Goal: Task Accomplishment & Management: Manage account settings

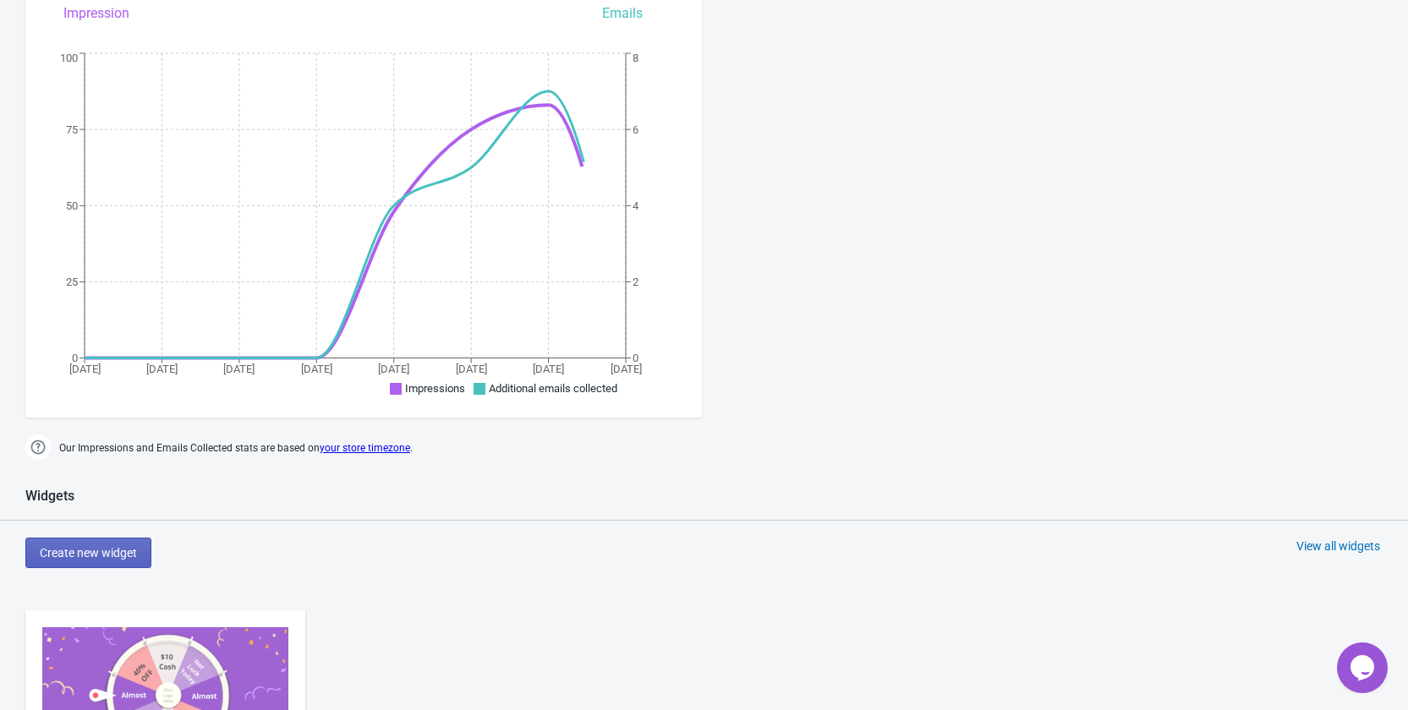
scroll to position [677, 0]
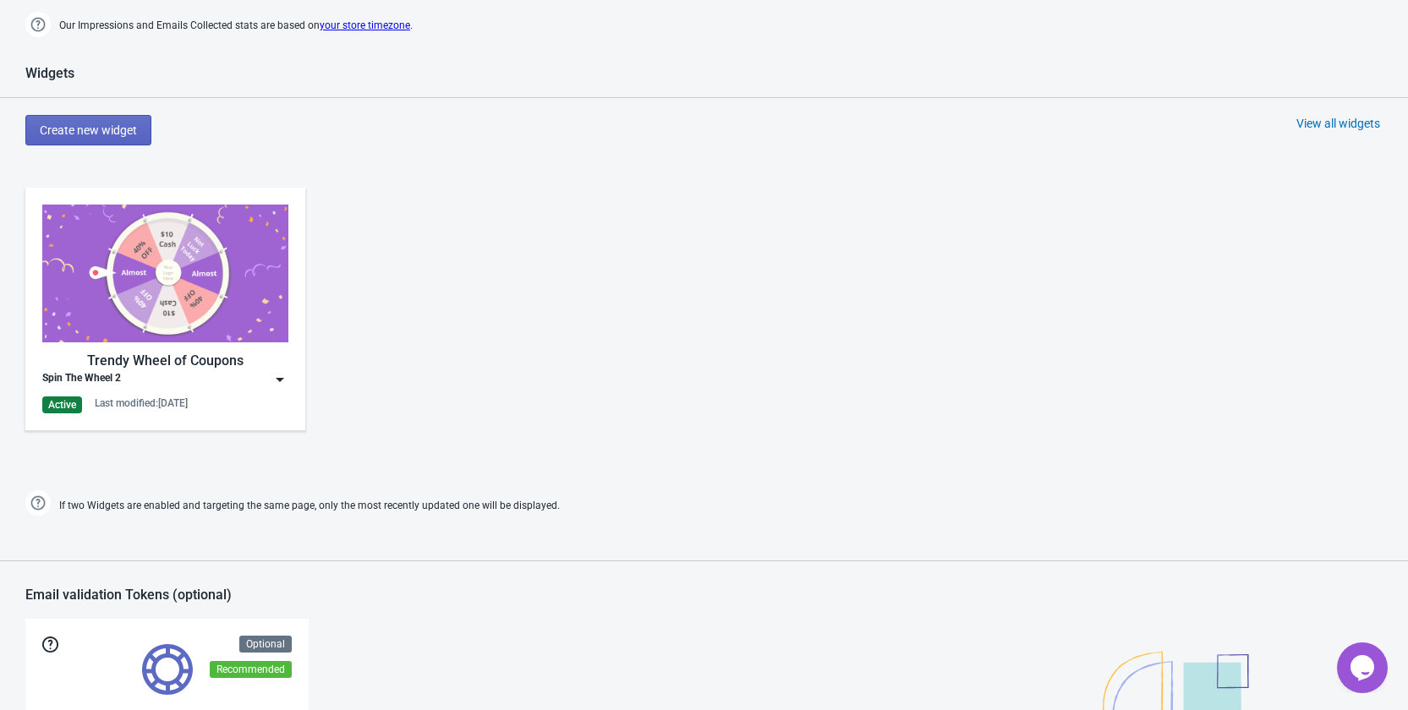
click at [272, 381] on img at bounding box center [279, 379] width 17 height 17
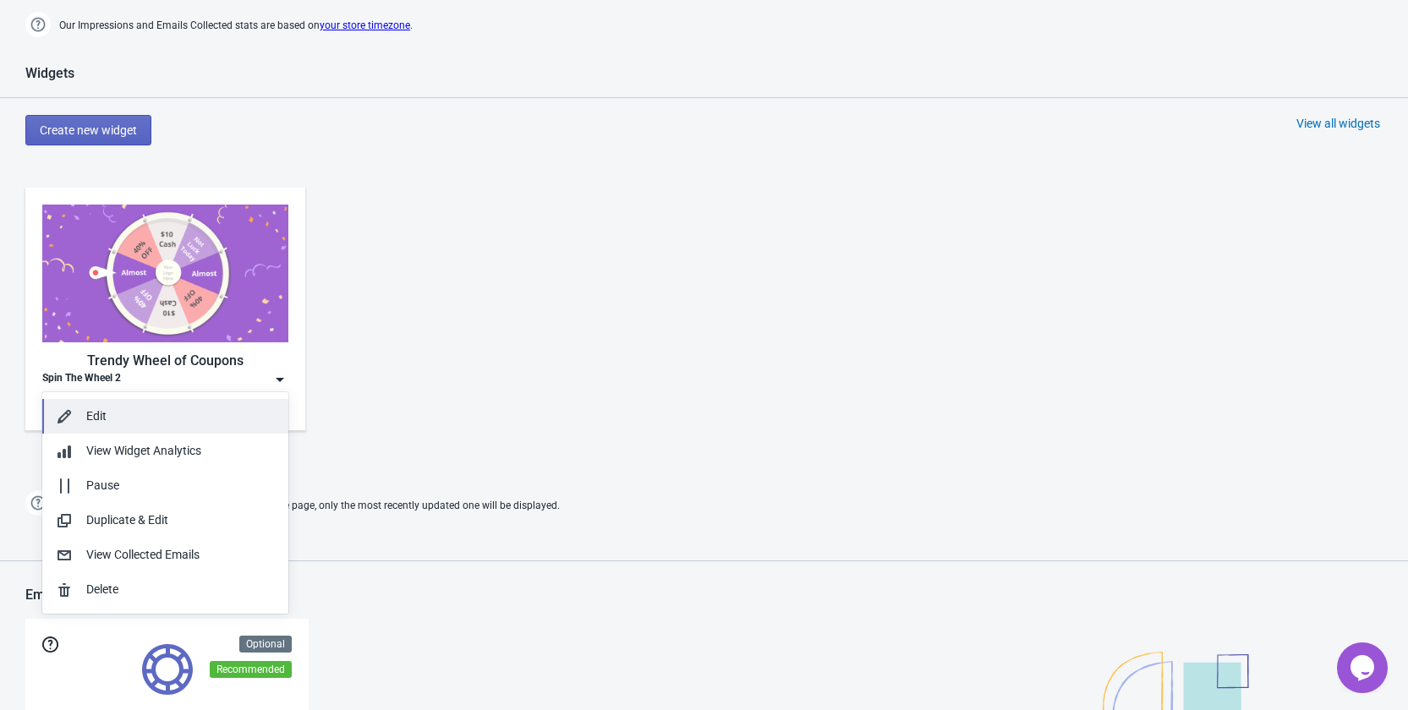
click at [156, 419] on div "Edit" at bounding box center [180, 417] width 189 height 18
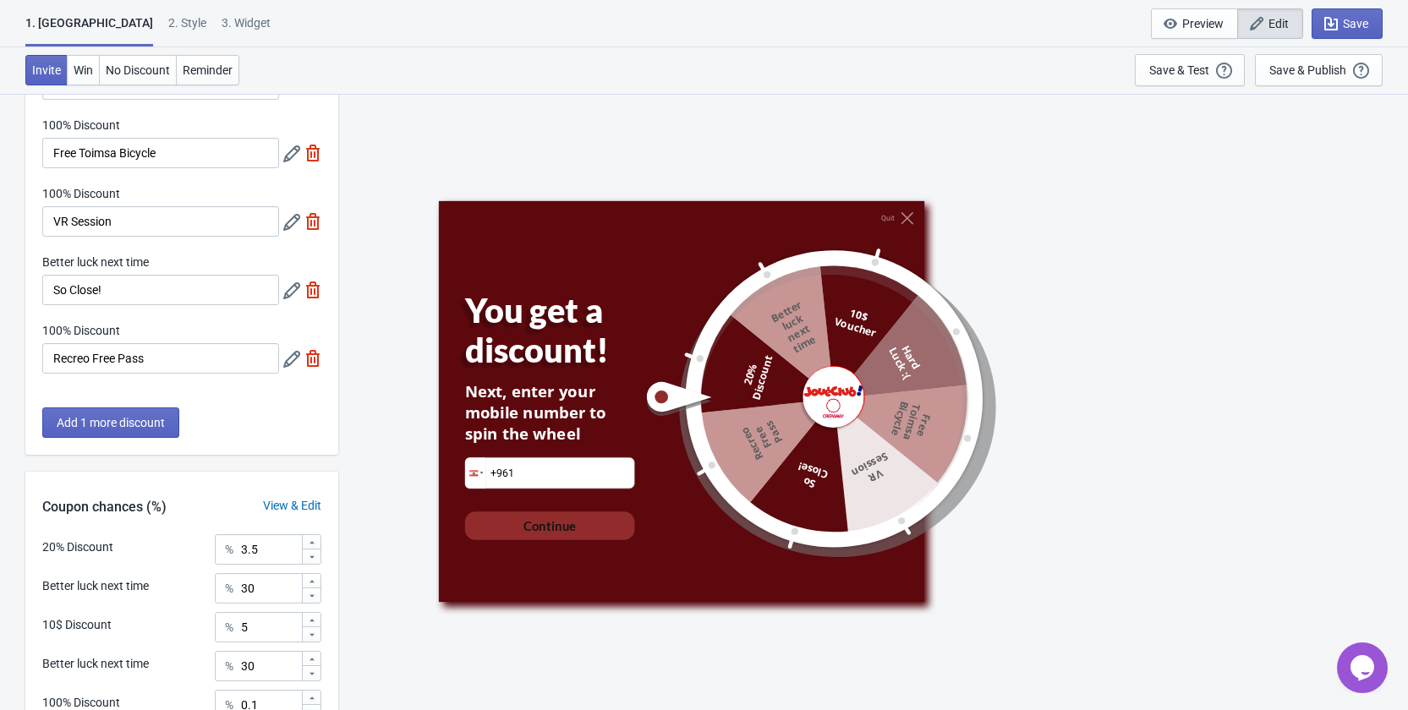
scroll to position [423, 0]
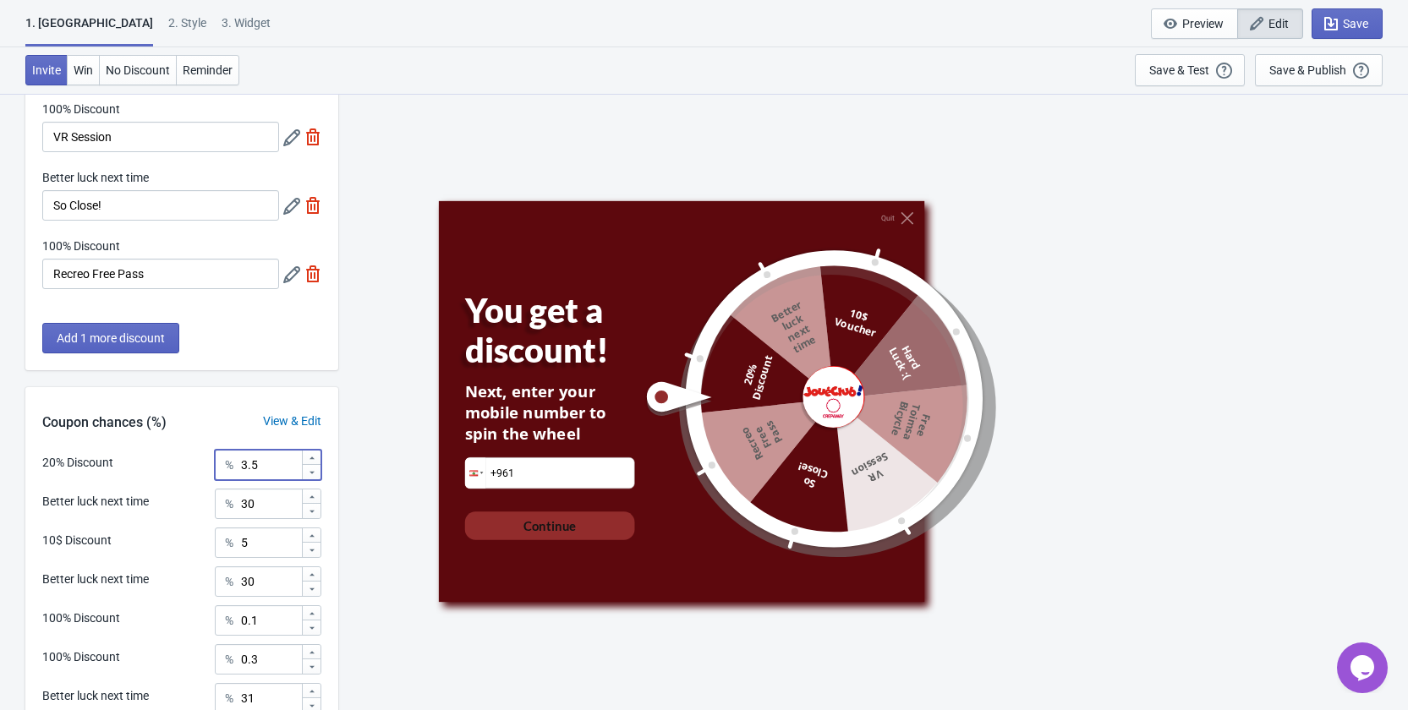
click at [277, 468] on input "3.5" at bounding box center [270, 465] width 61 height 30
type input "3"
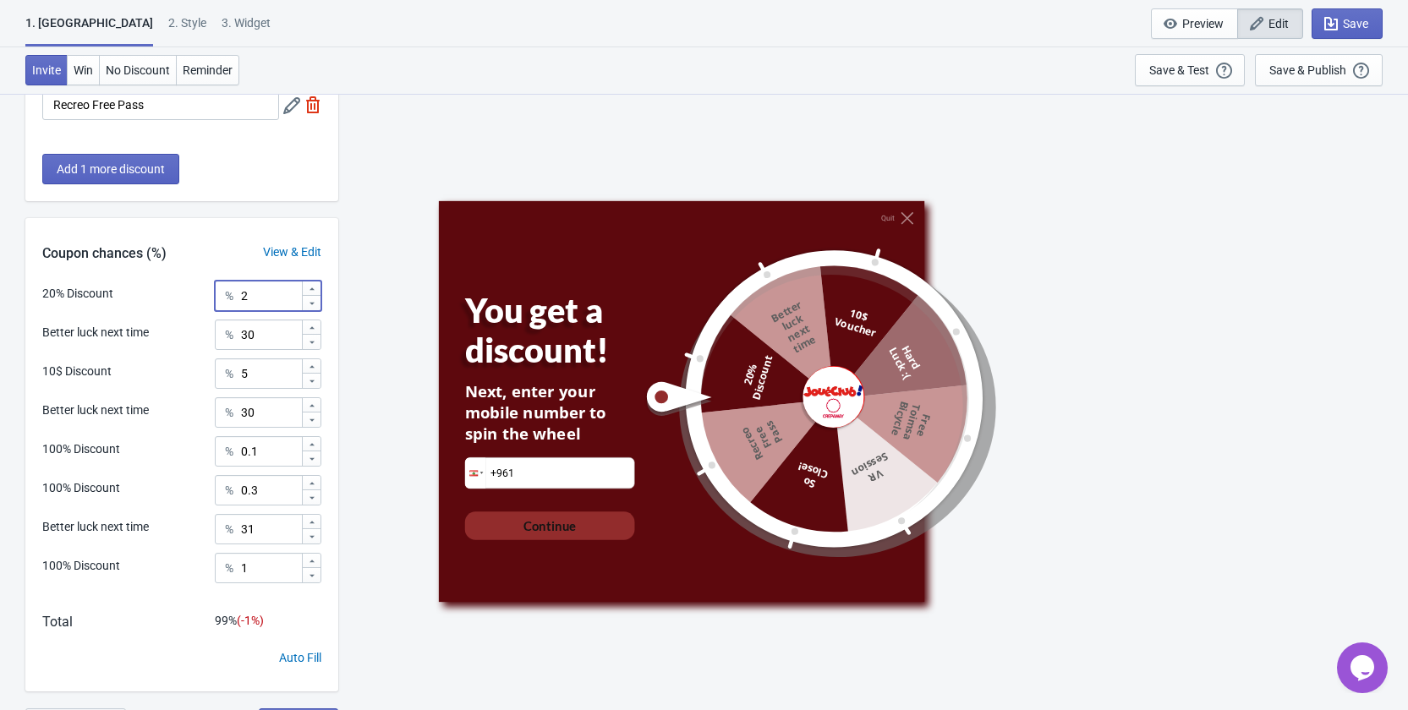
type input "2"
click at [384, 254] on div "Quit You get a discount! Next, enter your mobile number to spin the wheel Phone…" at bounding box center [873, 401] width 1053 height 617
click at [112, 448] on div "100% Discount" at bounding box center [81, 450] width 78 height 18
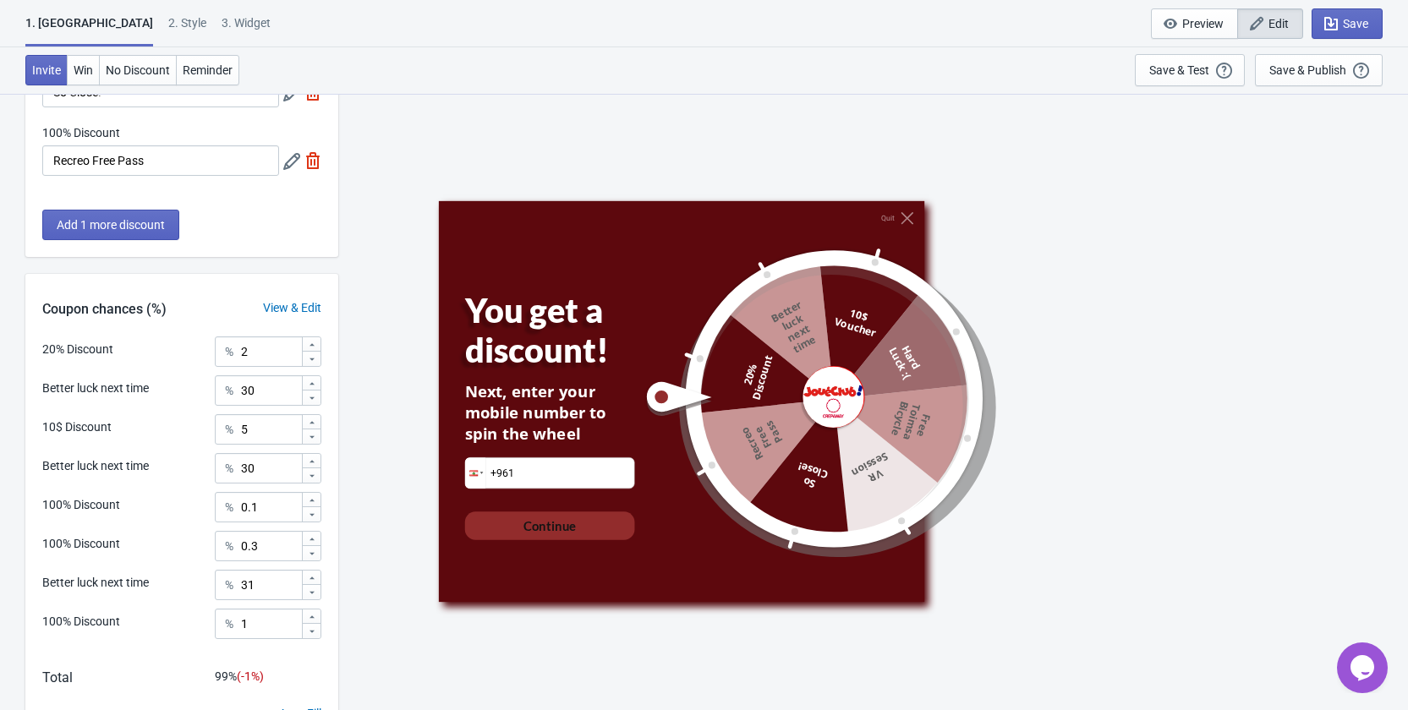
scroll to position [621, 0]
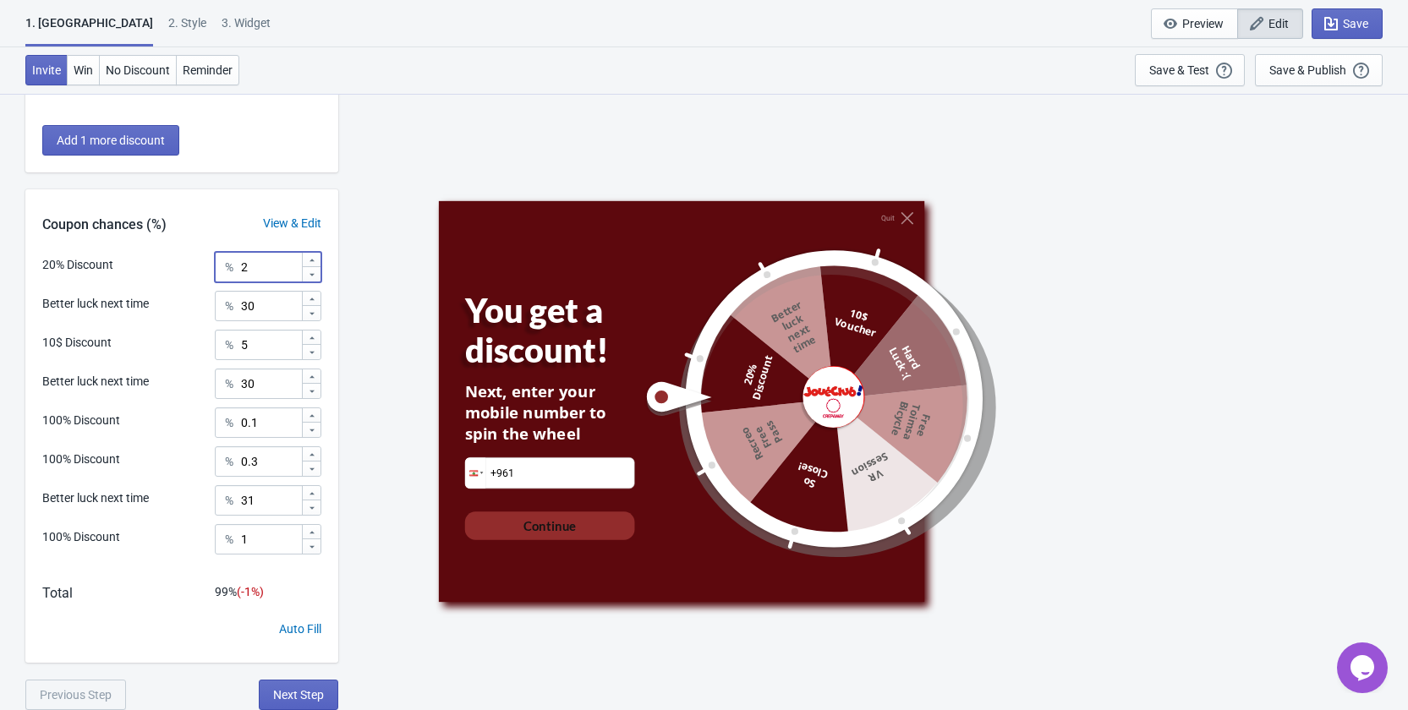
click at [258, 279] on input "2" at bounding box center [270, 267] width 61 height 30
click at [286, 503] on input "31" at bounding box center [270, 500] width 61 height 30
type input "32"
click at [375, 595] on div "Quit You get a discount! Next, enter your mobile number to spin the wheel Phone…" at bounding box center [873, 401] width 1053 height 617
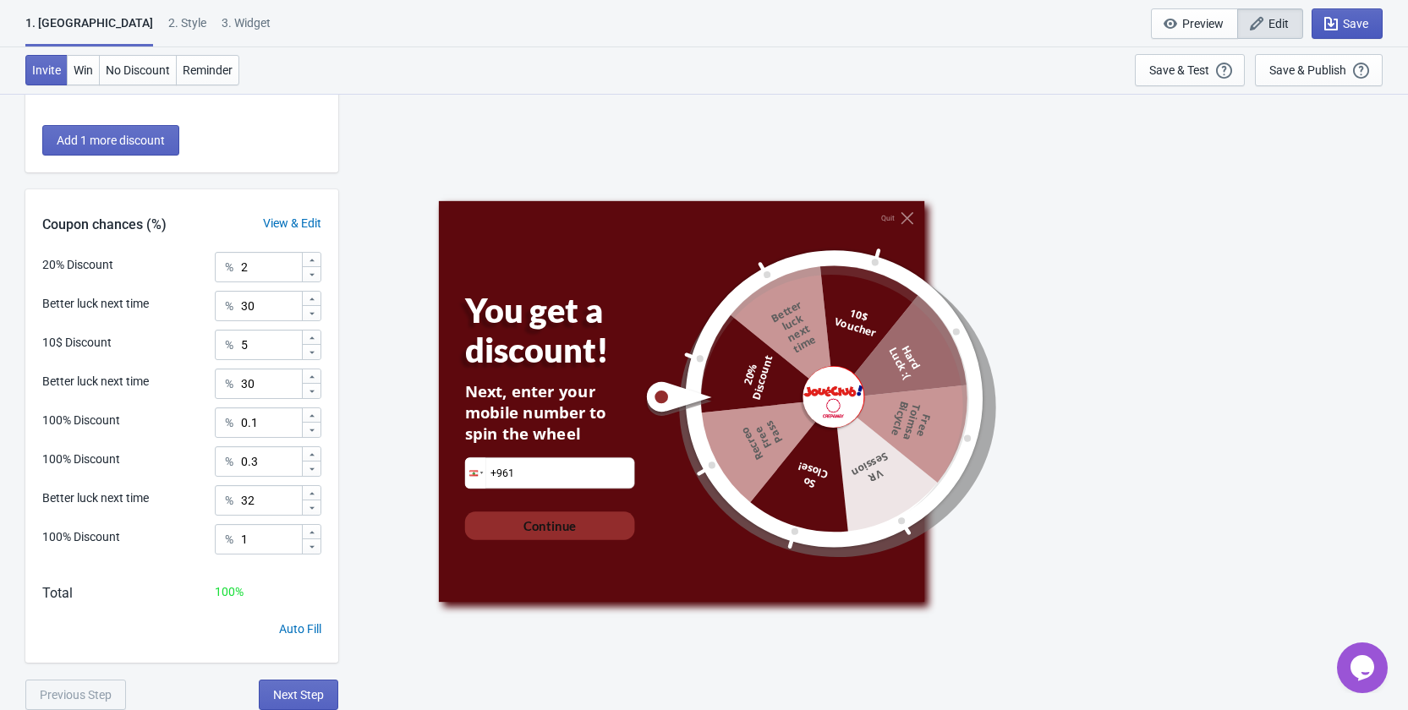
click at [1344, 28] on span "Save" at bounding box center [1355, 24] width 25 height 14
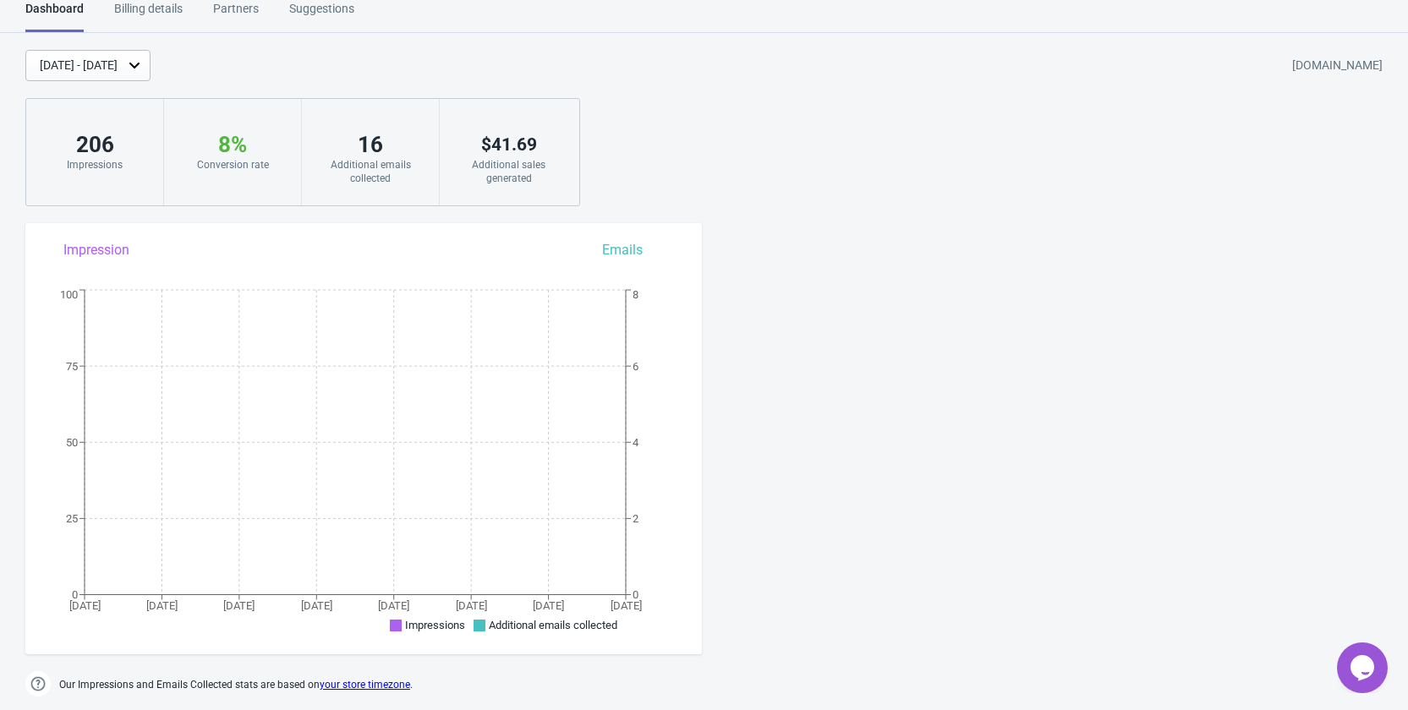
scroll to position [545, 0]
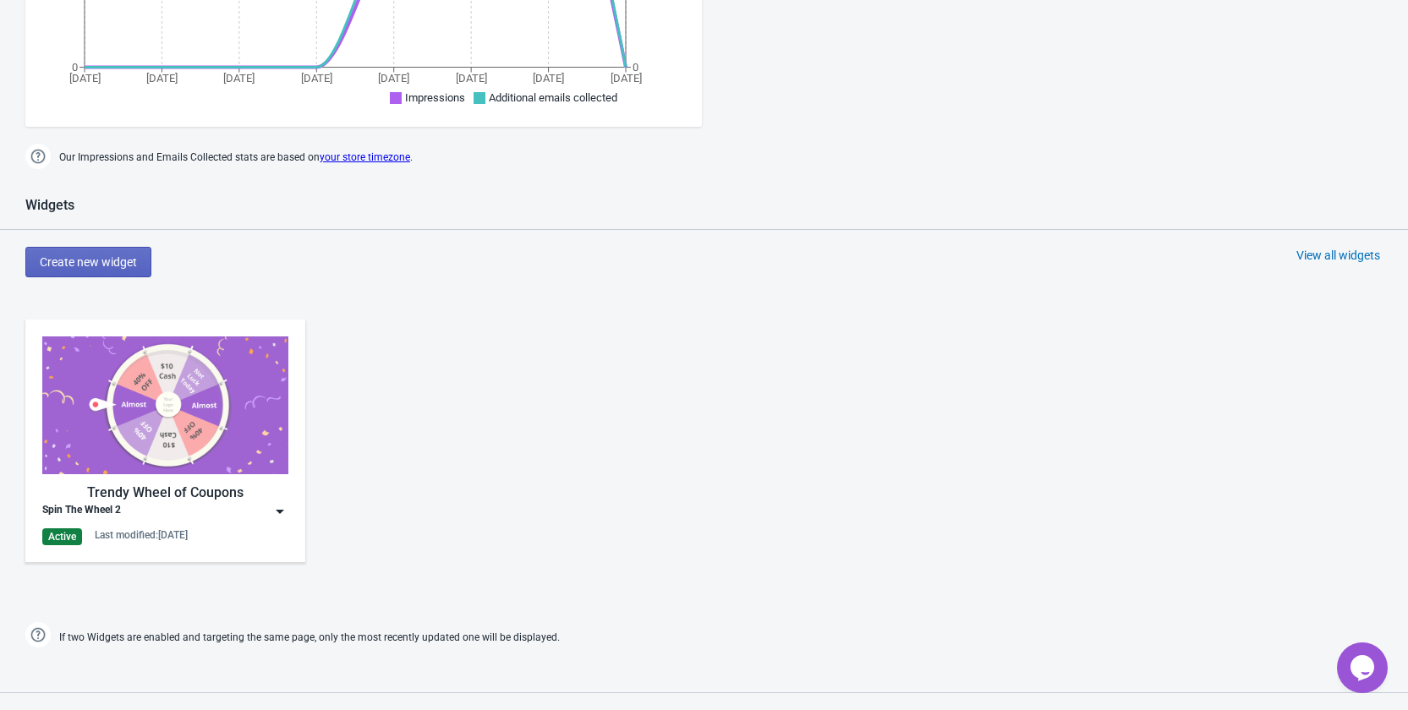
click at [276, 517] on img at bounding box center [279, 511] width 17 height 17
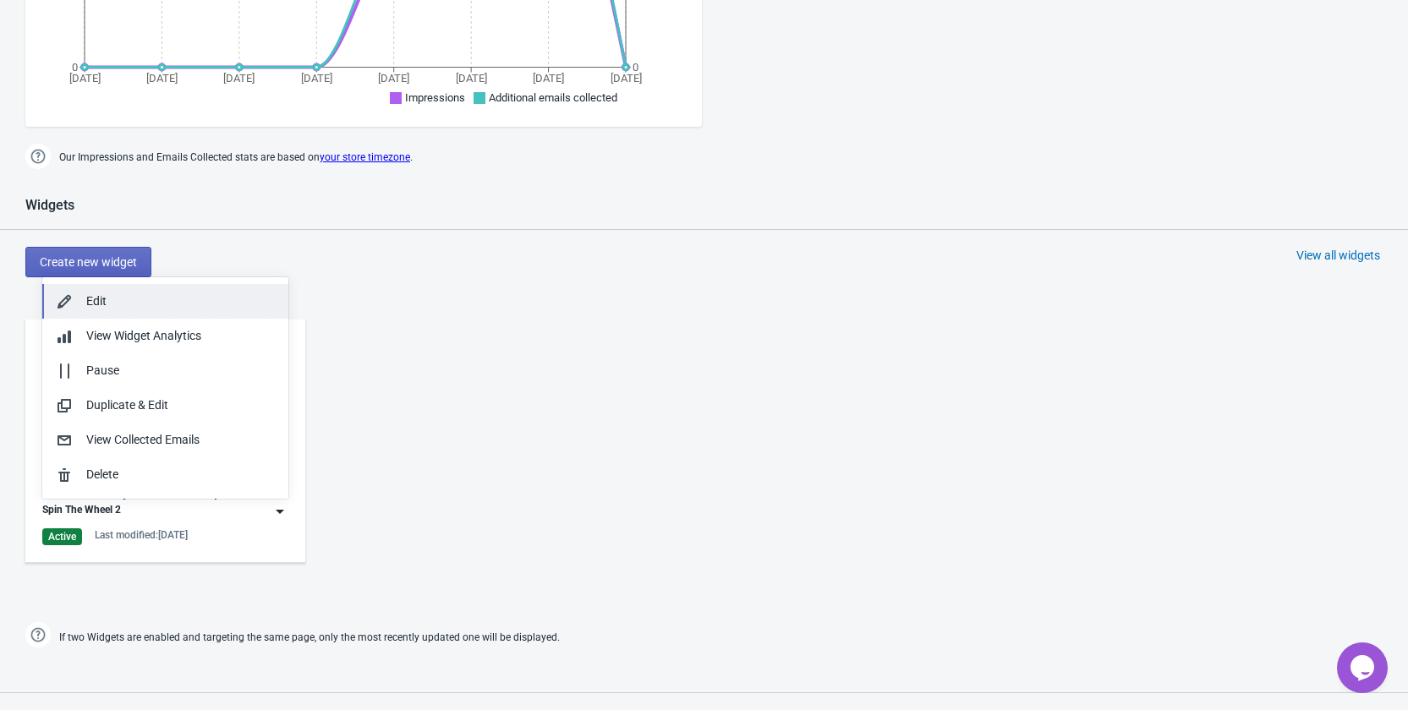
click at [164, 303] on div "Edit" at bounding box center [180, 302] width 189 height 18
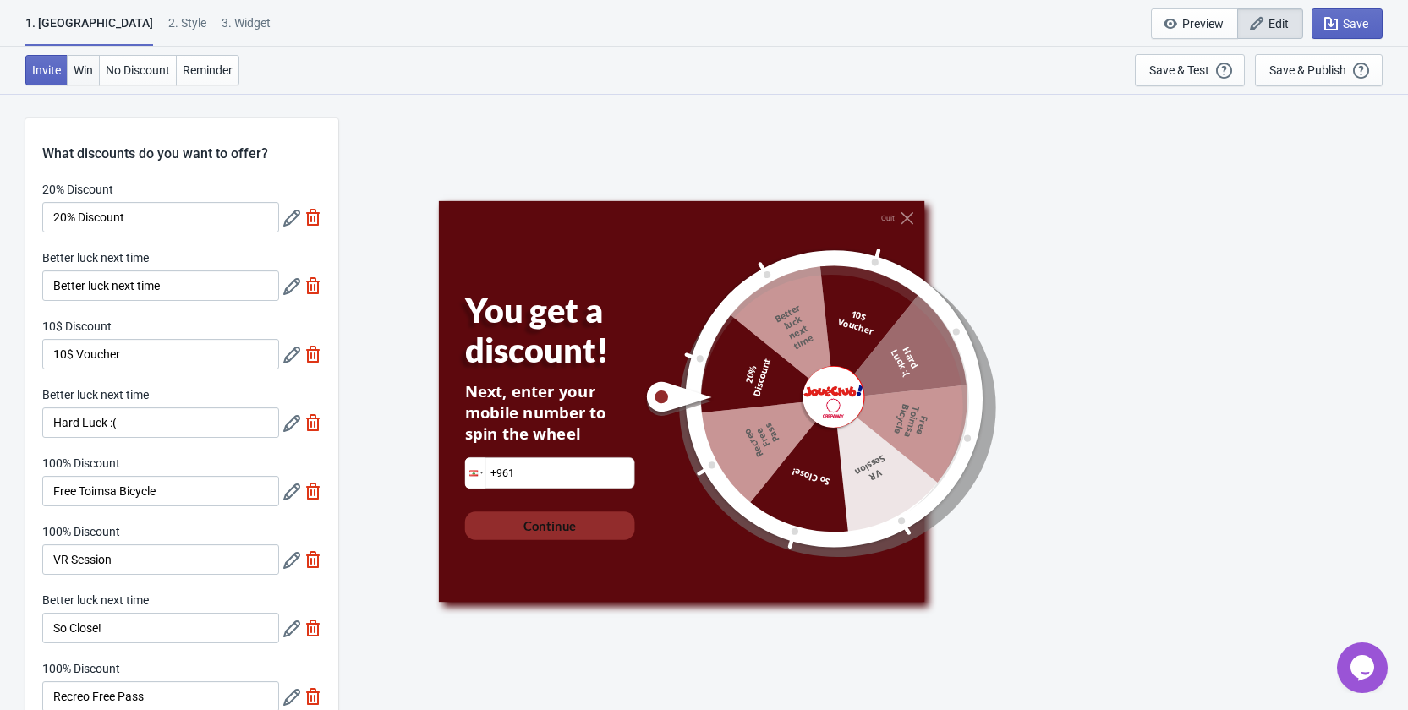
click at [85, 71] on span "Win" at bounding box center [83, 70] width 19 height 14
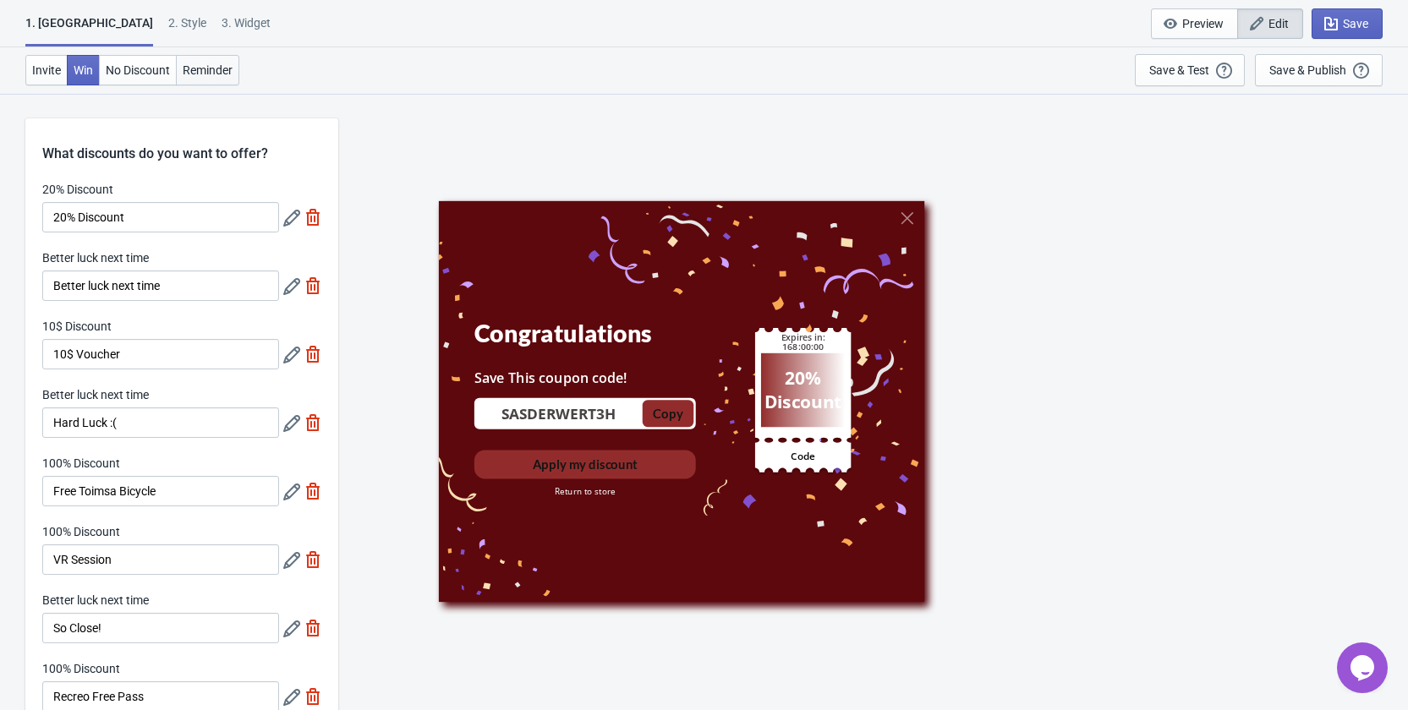
click at [195, 82] on button "Reminder" at bounding box center [207, 70] width 63 height 30
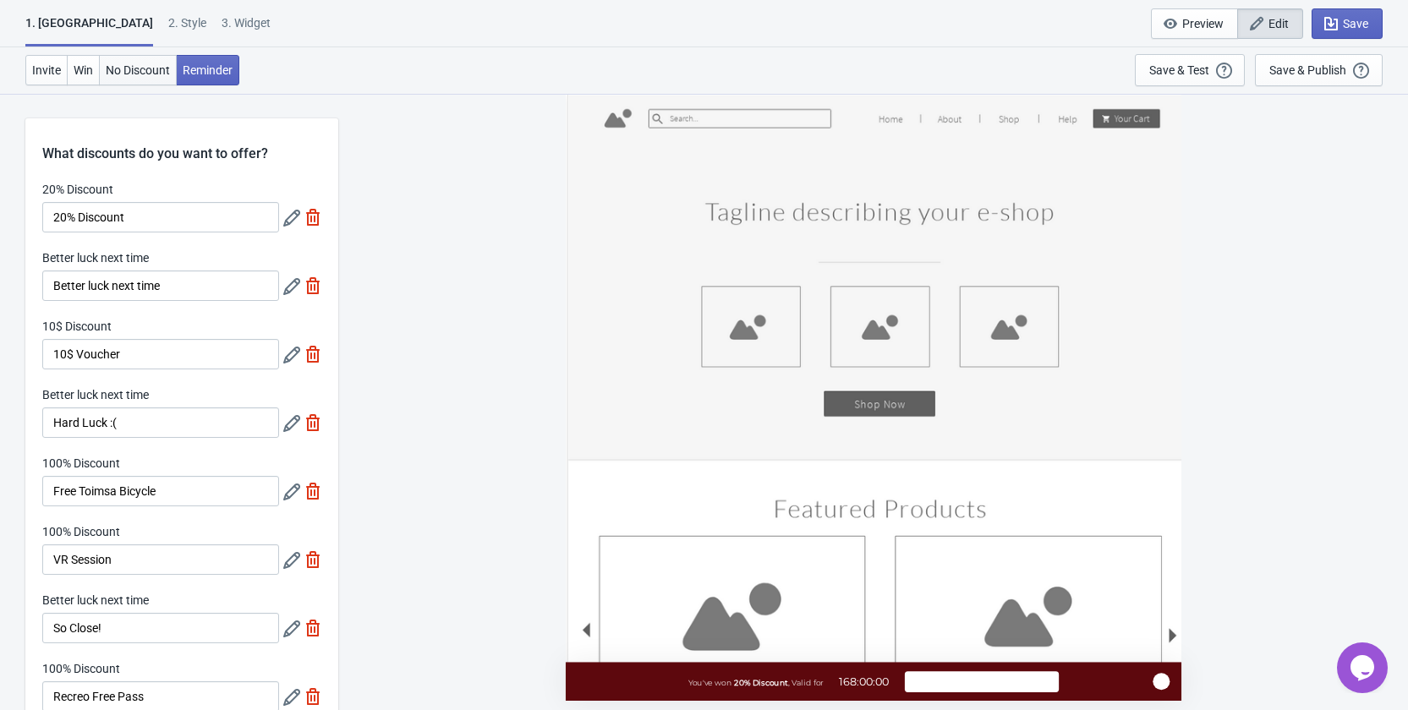
click at [148, 78] on button "No Discount" at bounding box center [138, 70] width 78 height 30
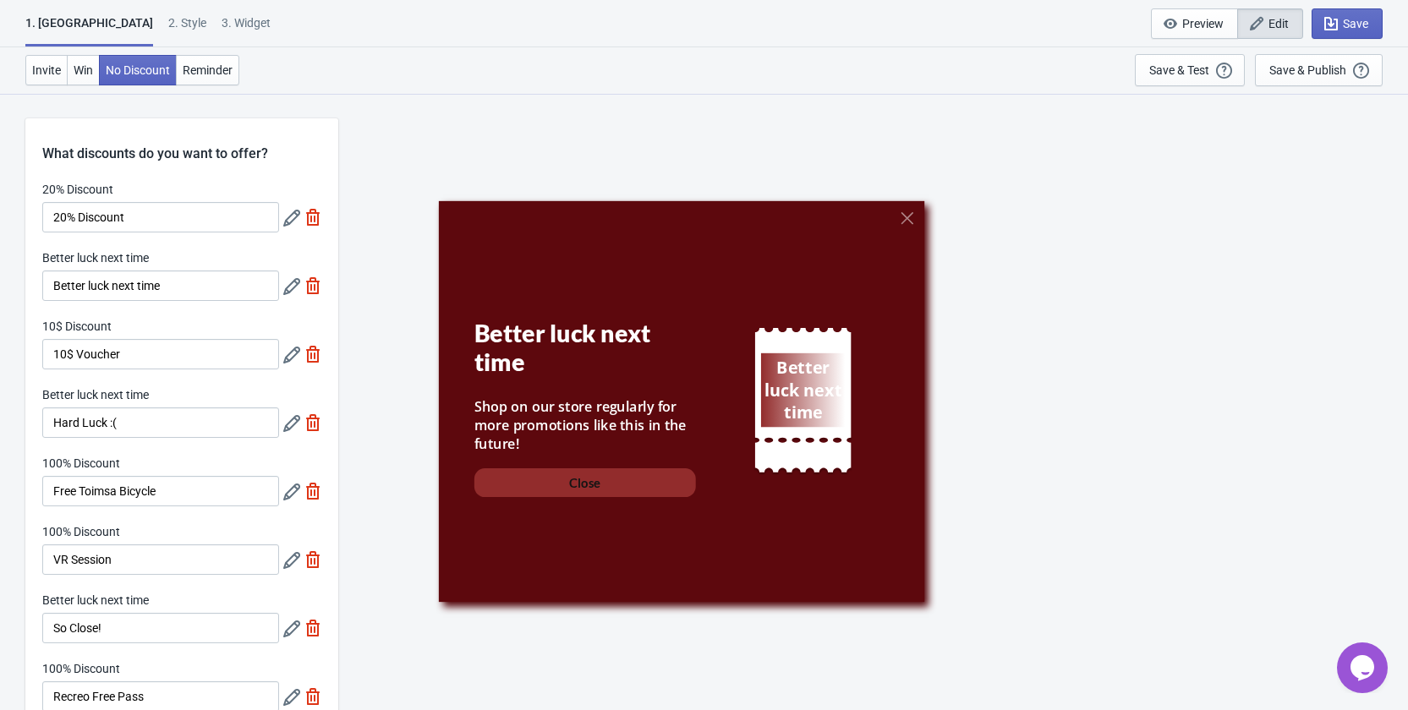
click at [168, 21] on div "2 . Style" at bounding box center [187, 29] width 38 height 30
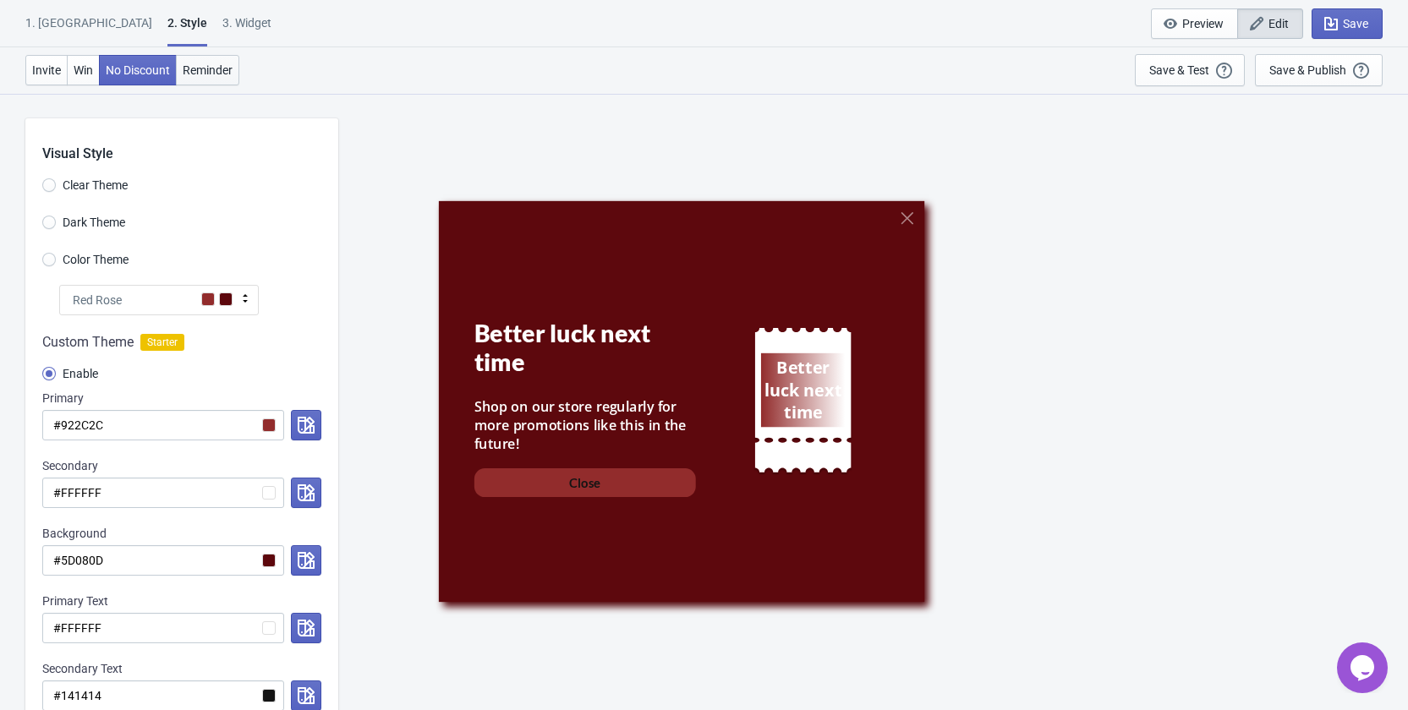
click at [206, 60] on button "Reminder" at bounding box center [207, 70] width 63 height 30
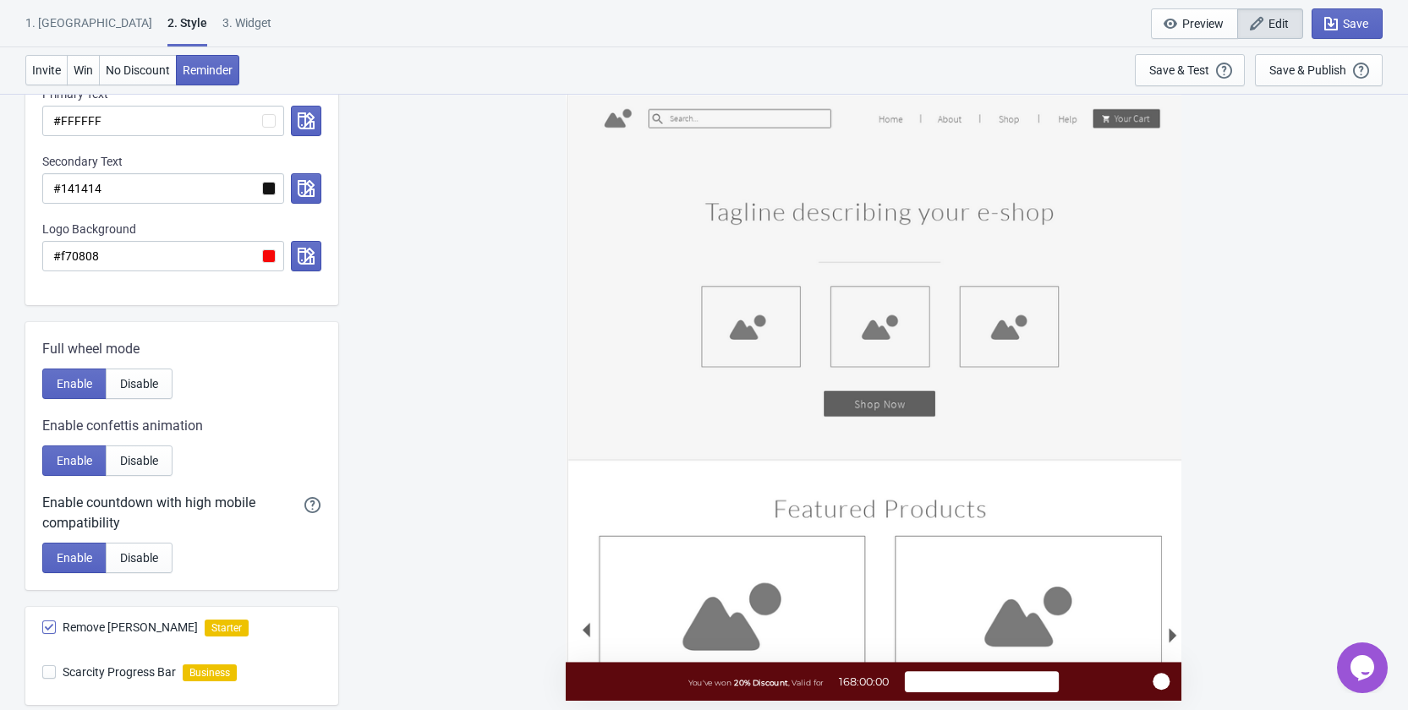
scroll to position [786, 0]
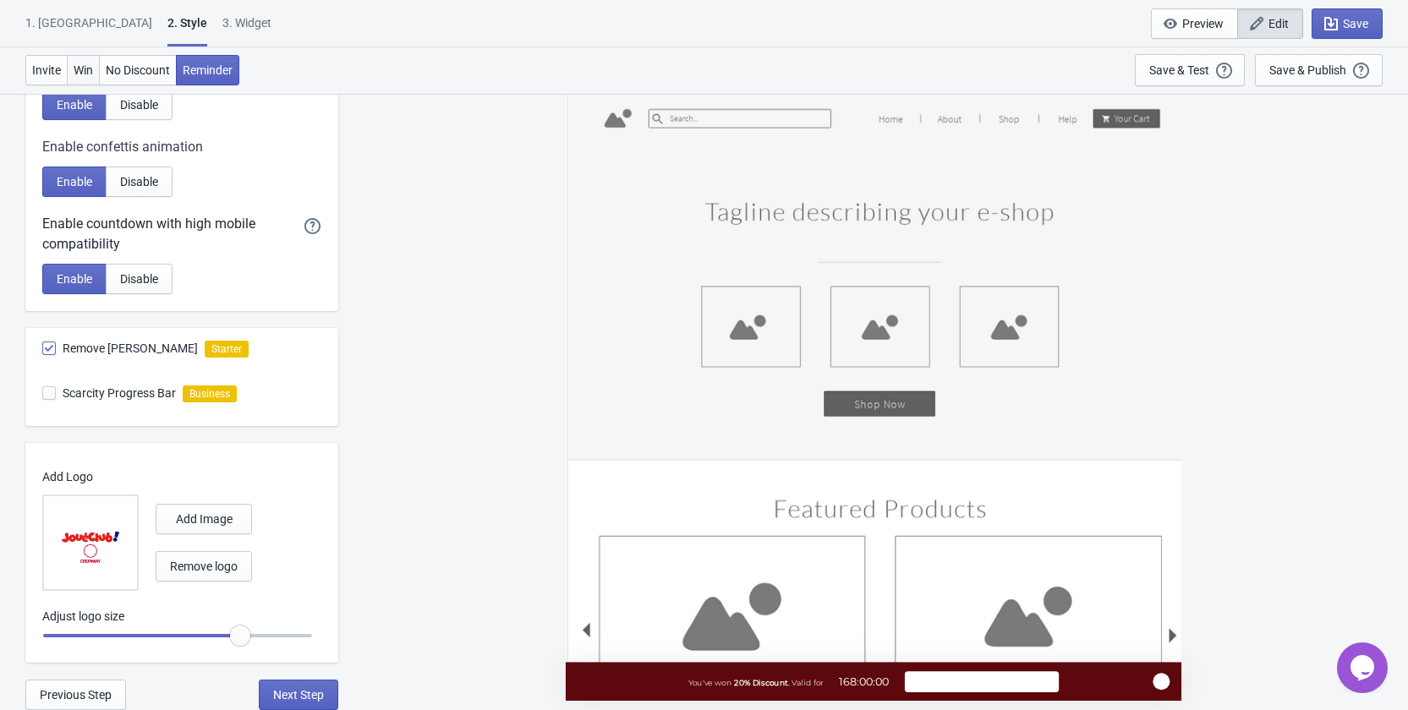
click at [78, 65] on span "Win" at bounding box center [83, 70] width 19 height 14
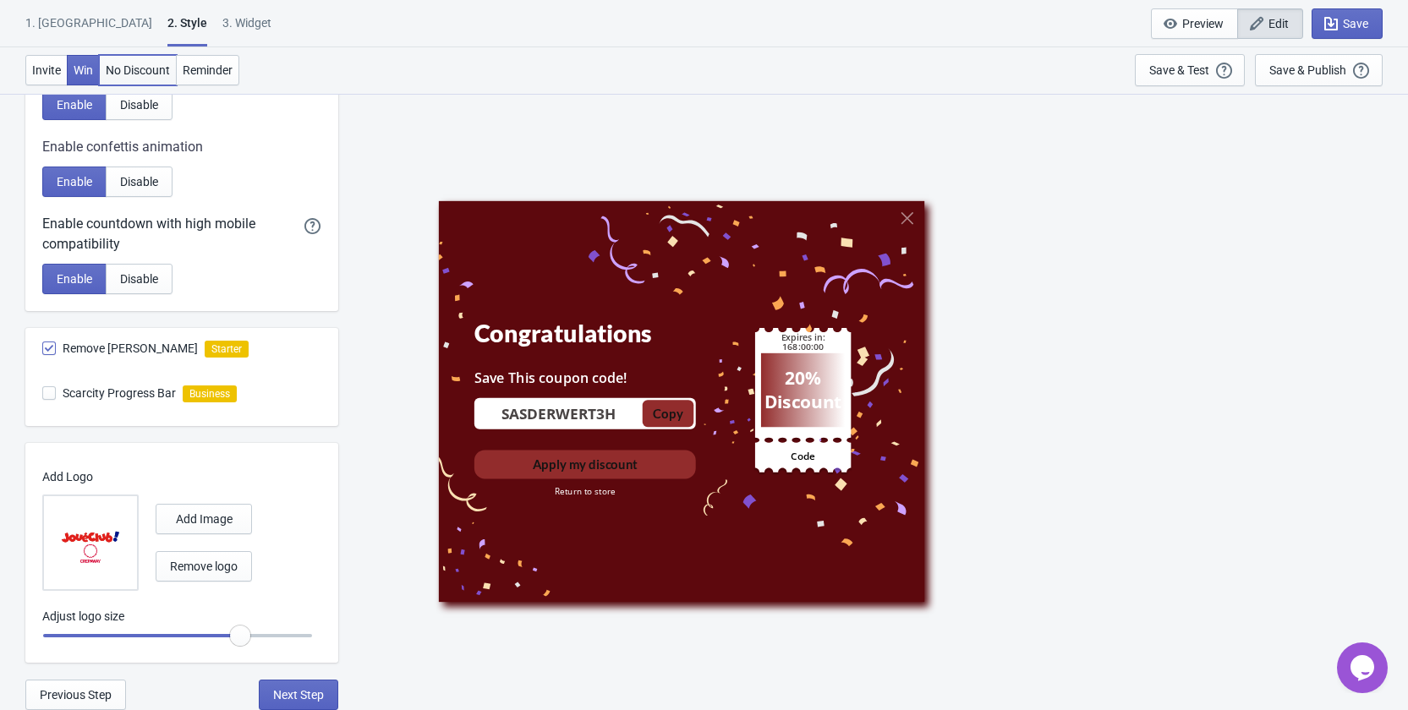
click at [145, 66] on span "No Discount" at bounding box center [138, 70] width 64 height 14
radio input "true"
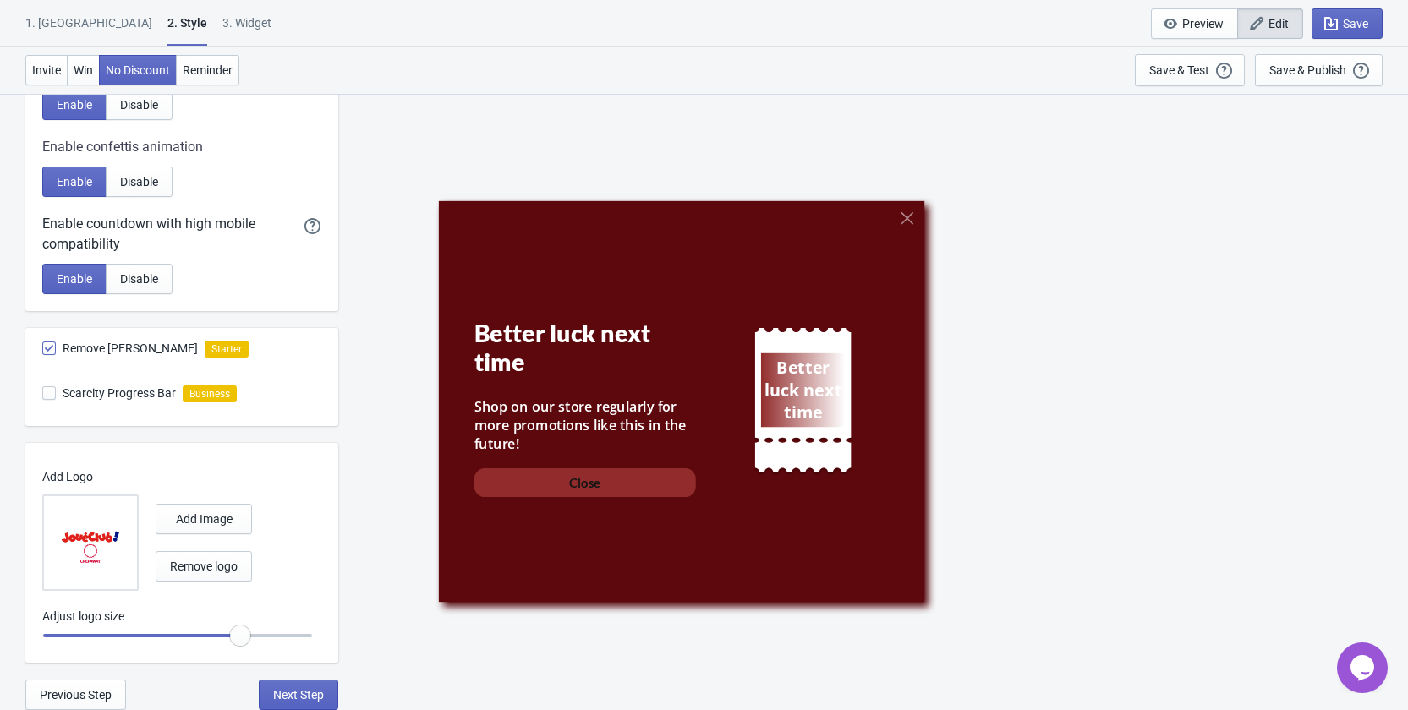
click at [222, 29] on div "3. Widget" at bounding box center [246, 29] width 49 height 30
select select "specificURL"
select select "period"
select select "1"
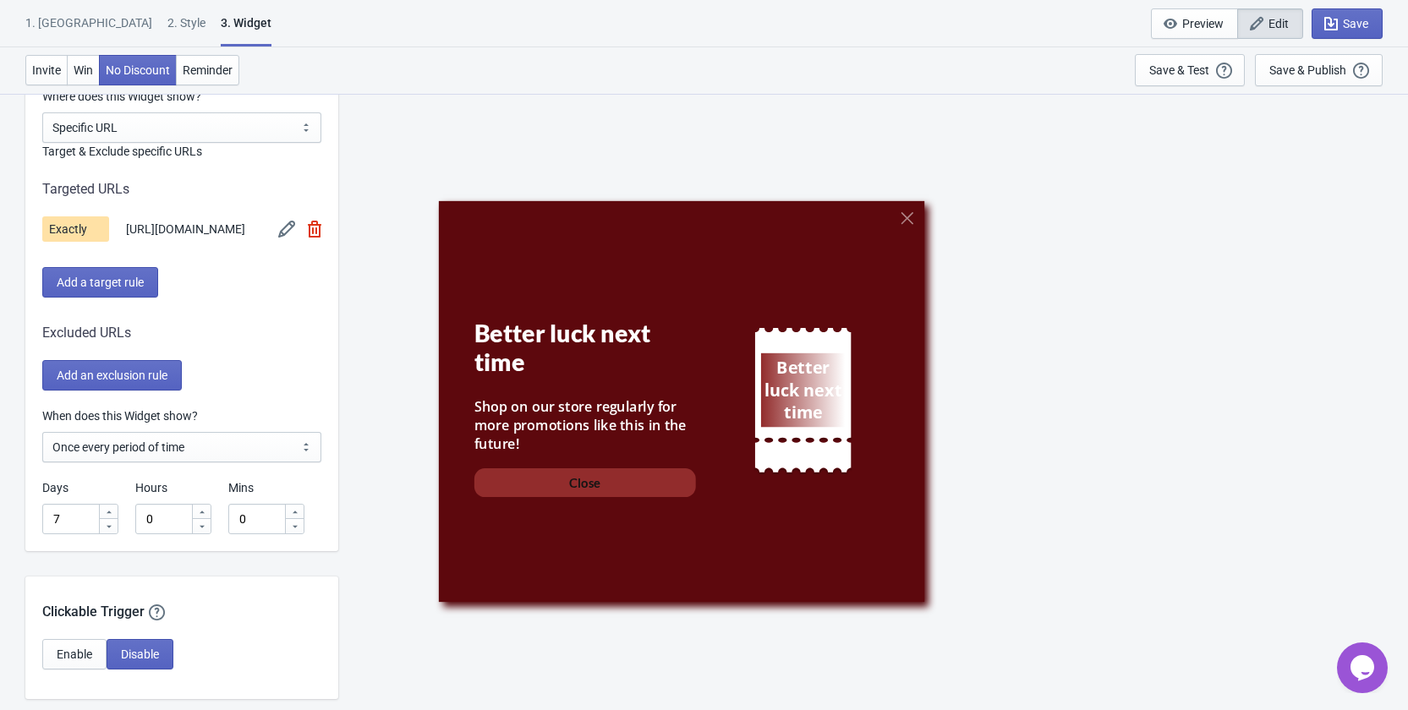
scroll to position [1776, 0]
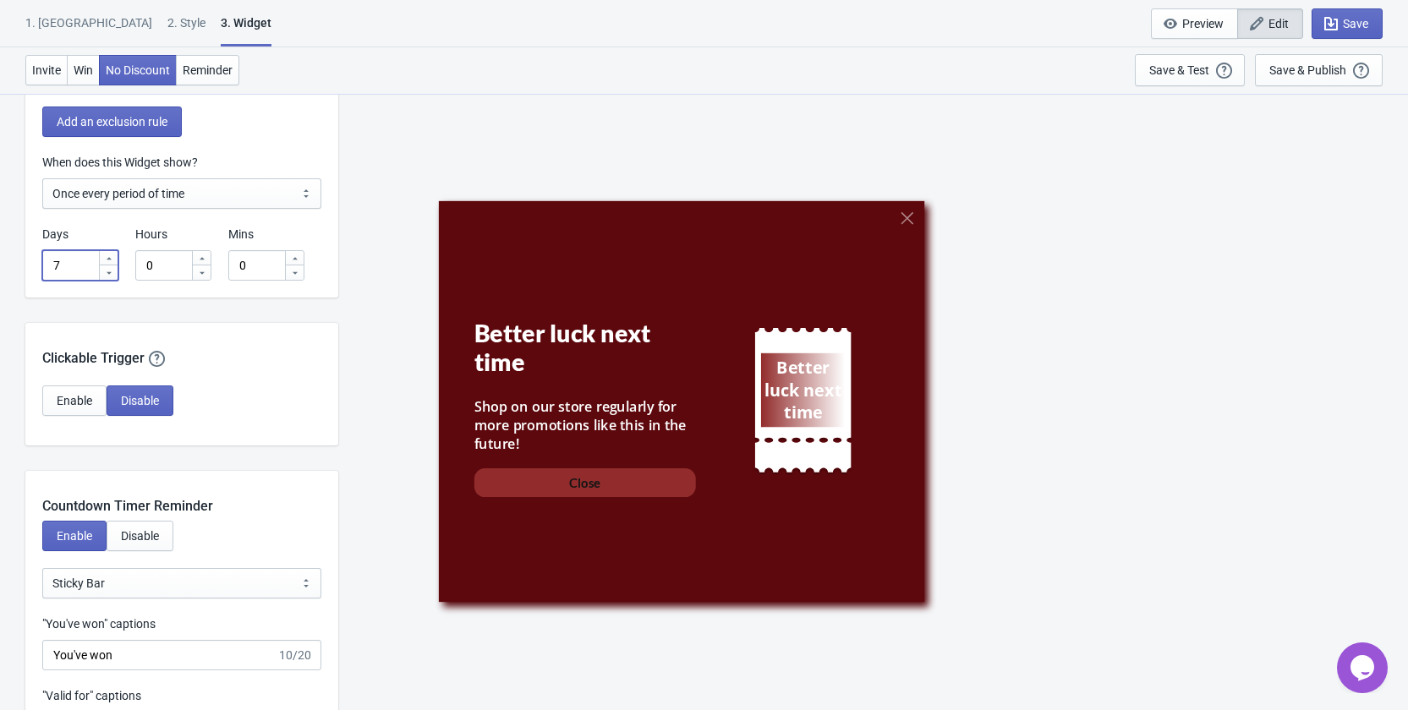
click at [72, 270] on input "7" at bounding box center [70, 265] width 56 height 30
drag, startPoint x: 72, startPoint y: 270, endPoint x: 48, endPoint y: 271, distance: 23.7
click at [48, 271] on input "7" at bounding box center [70, 265] width 56 height 30
type input "1"
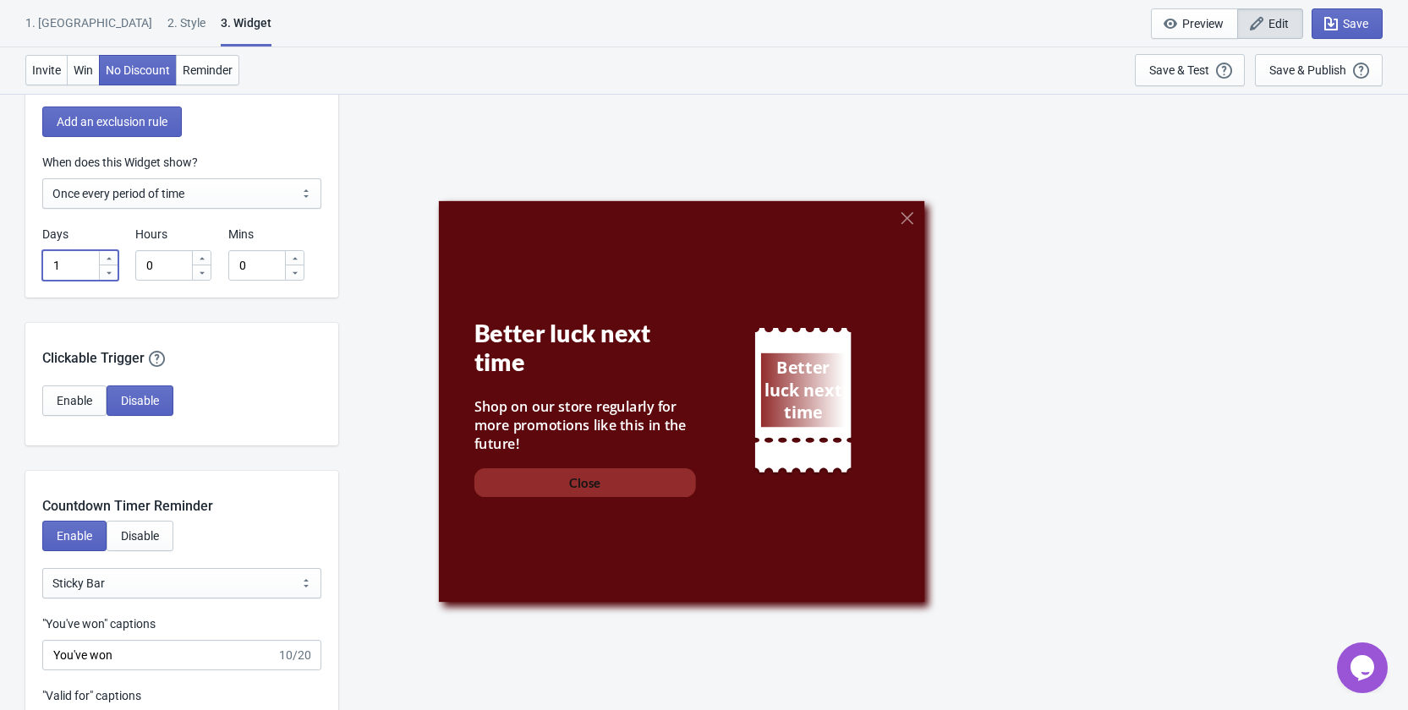
click at [332, 293] on div "When does this Widget show? Every new visit of page Once every period of time O…" at bounding box center [181, 226] width 313 height 144
click at [1350, 24] on span "Save" at bounding box center [1355, 24] width 25 height 14
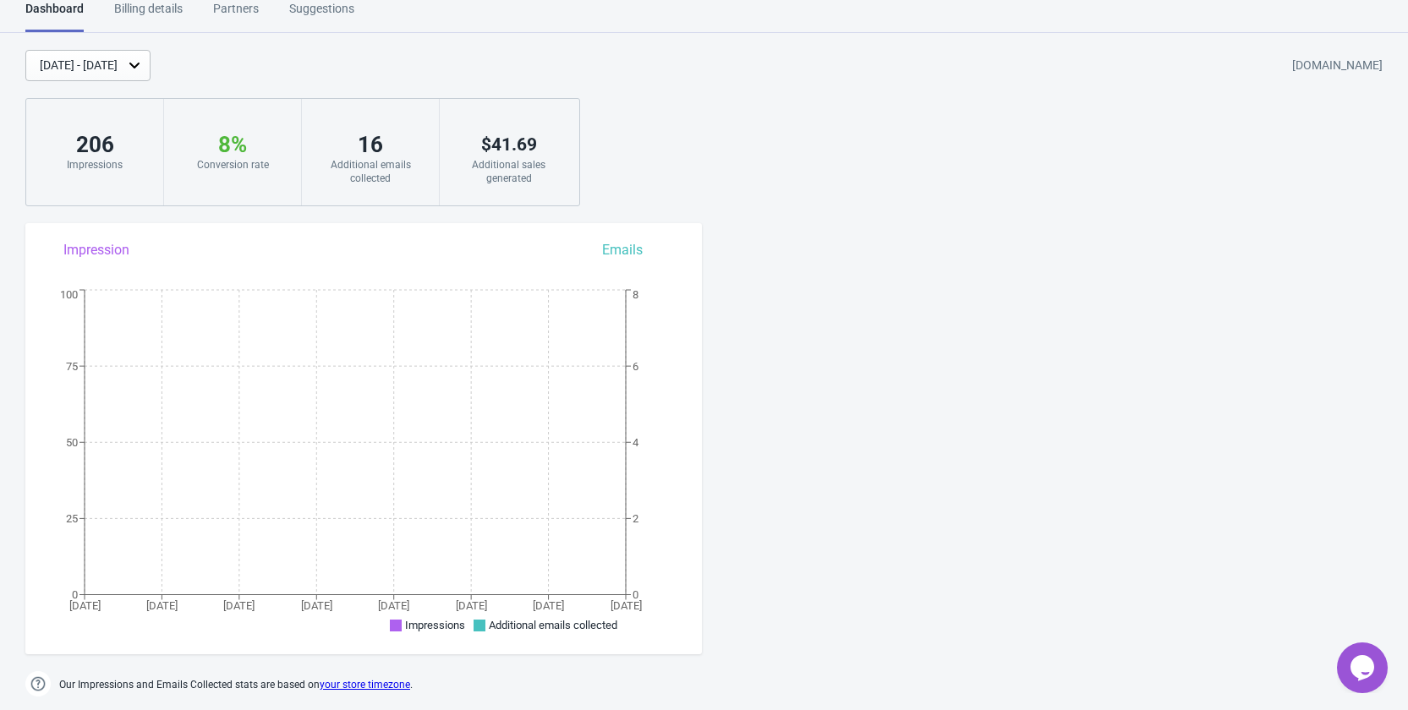
scroll to position [1082, 0]
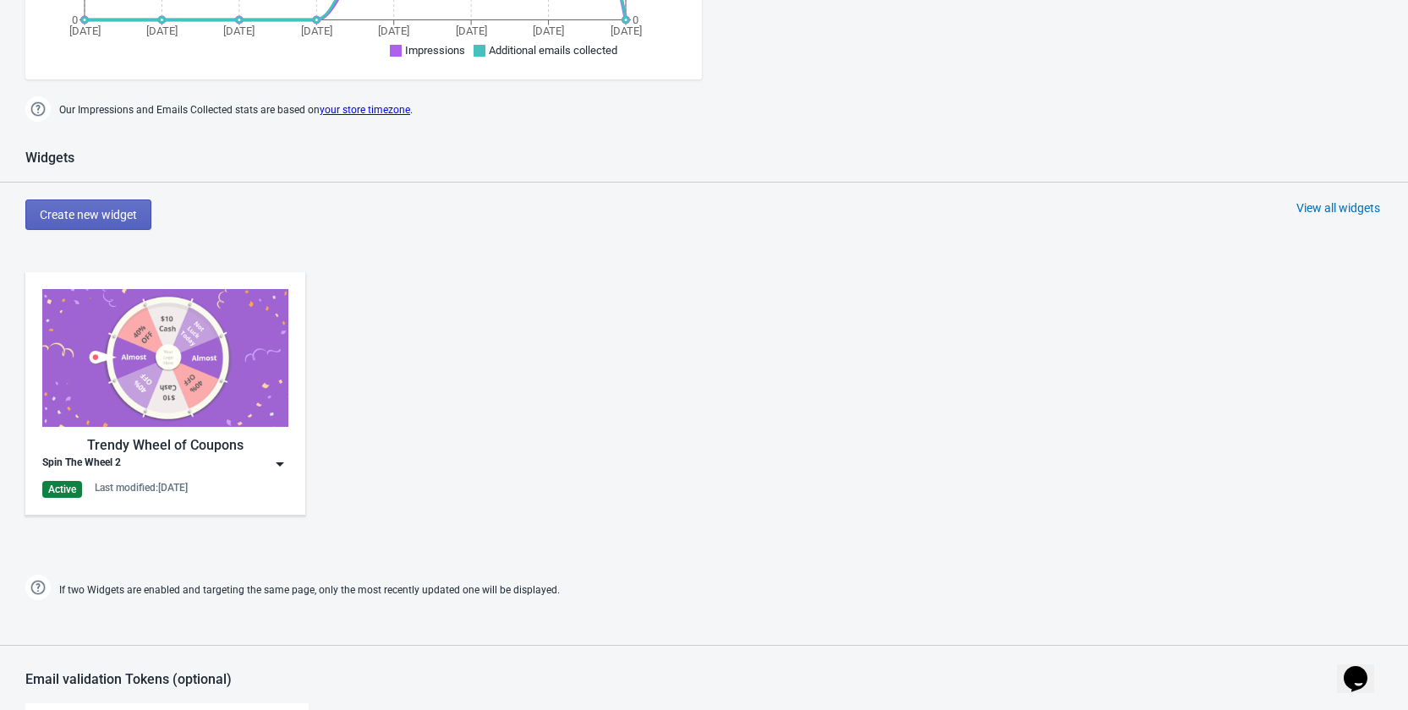
scroll to position [761, 0]
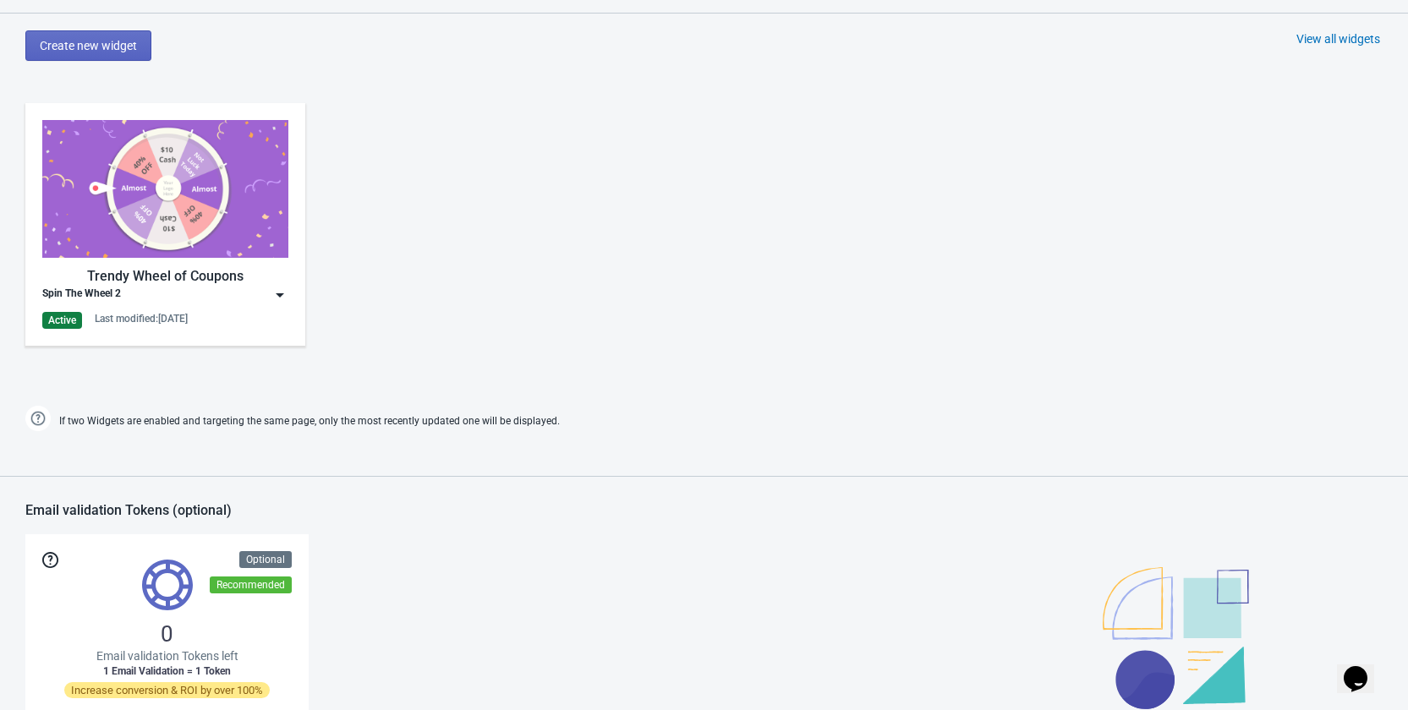
click at [284, 294] on img at bounding box center [279, 295] width 17 height 17
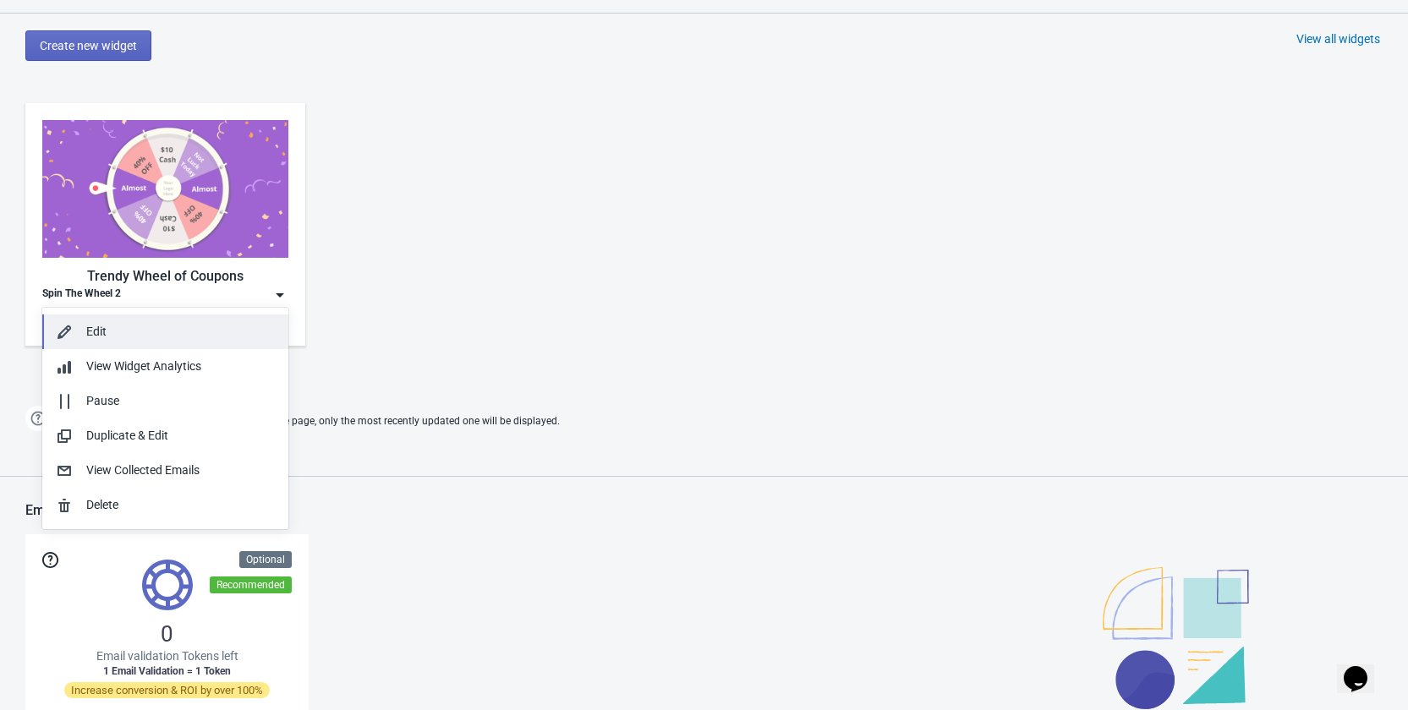
click at [188, 334] on div "Edit" at bounding box center [180, 332] width 189 height 18
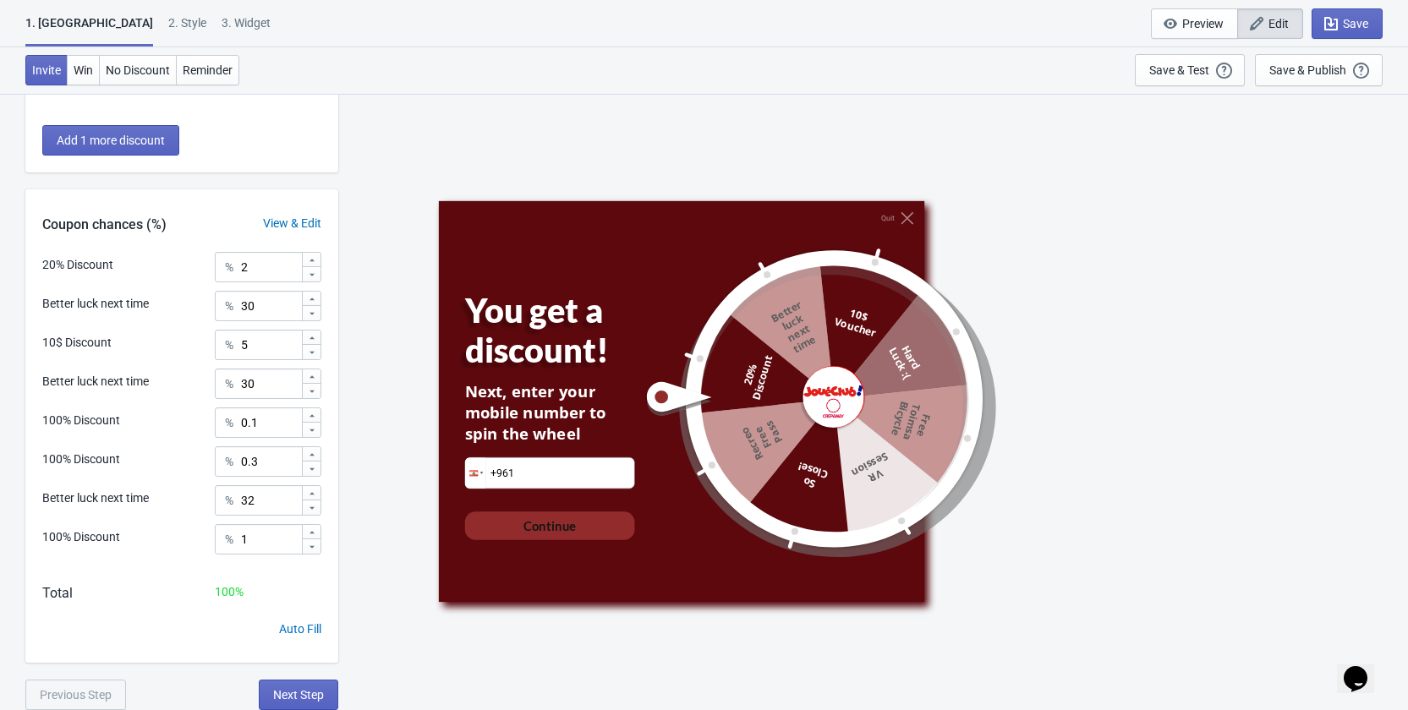
scroll to position [198, 0]
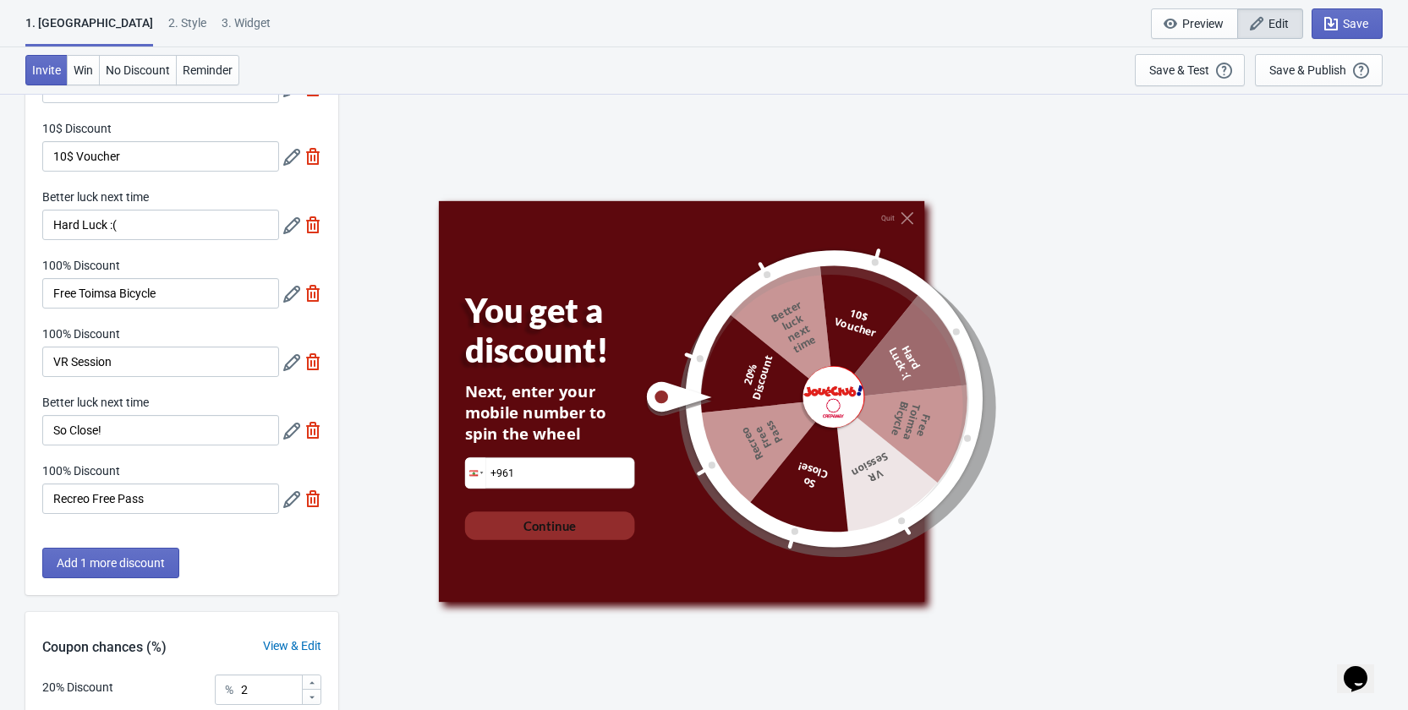
click at [168, 19] on div "2 . Style" at bounding box center [187, 29] width 38 height 30
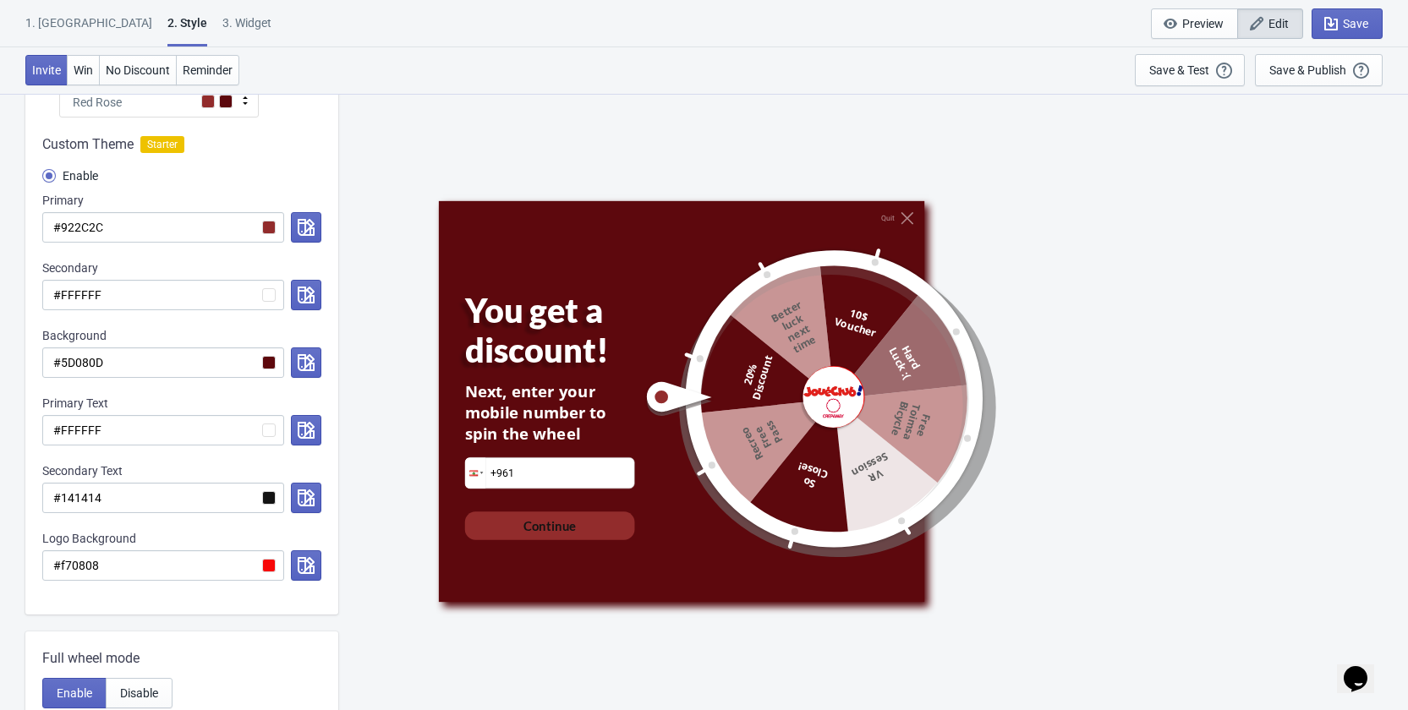
scroll to position [0, 0]
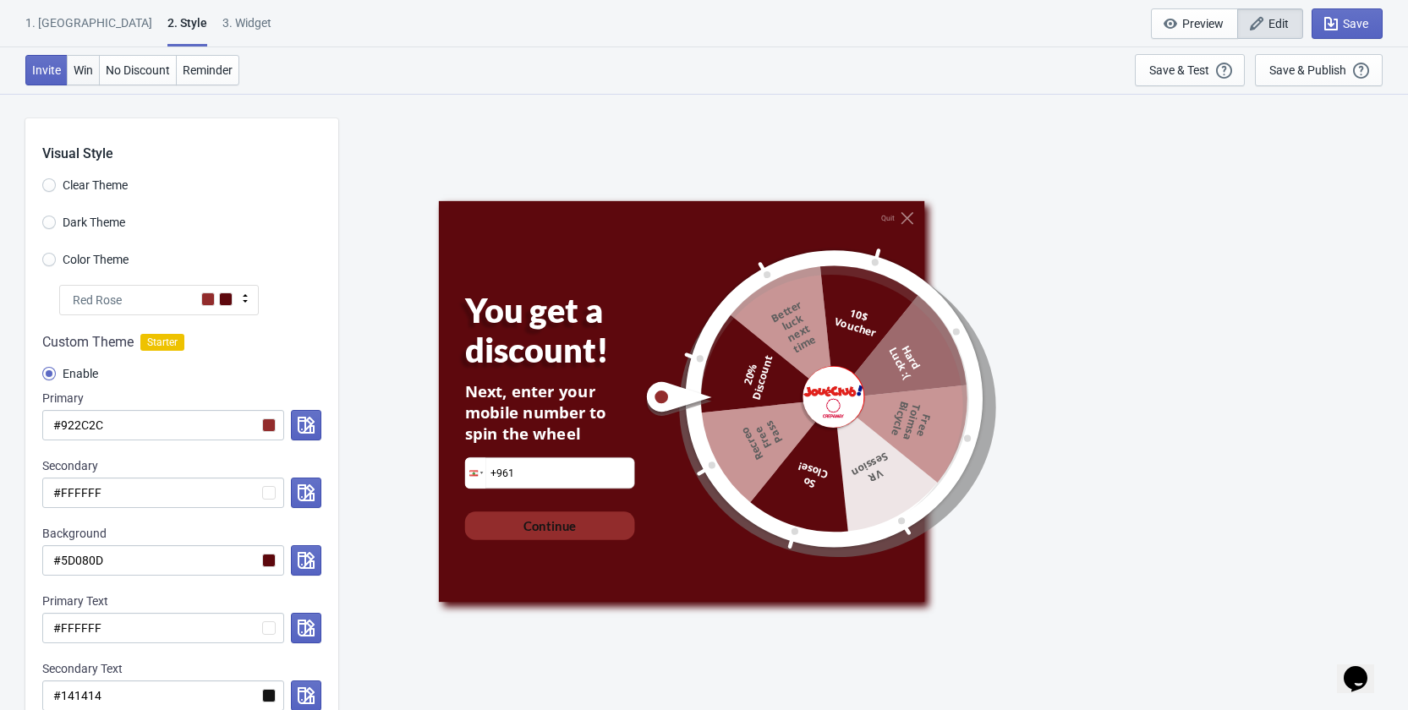
click at [83, 69] on span "Win" at bounding box center [83, 70] width 19 height 14
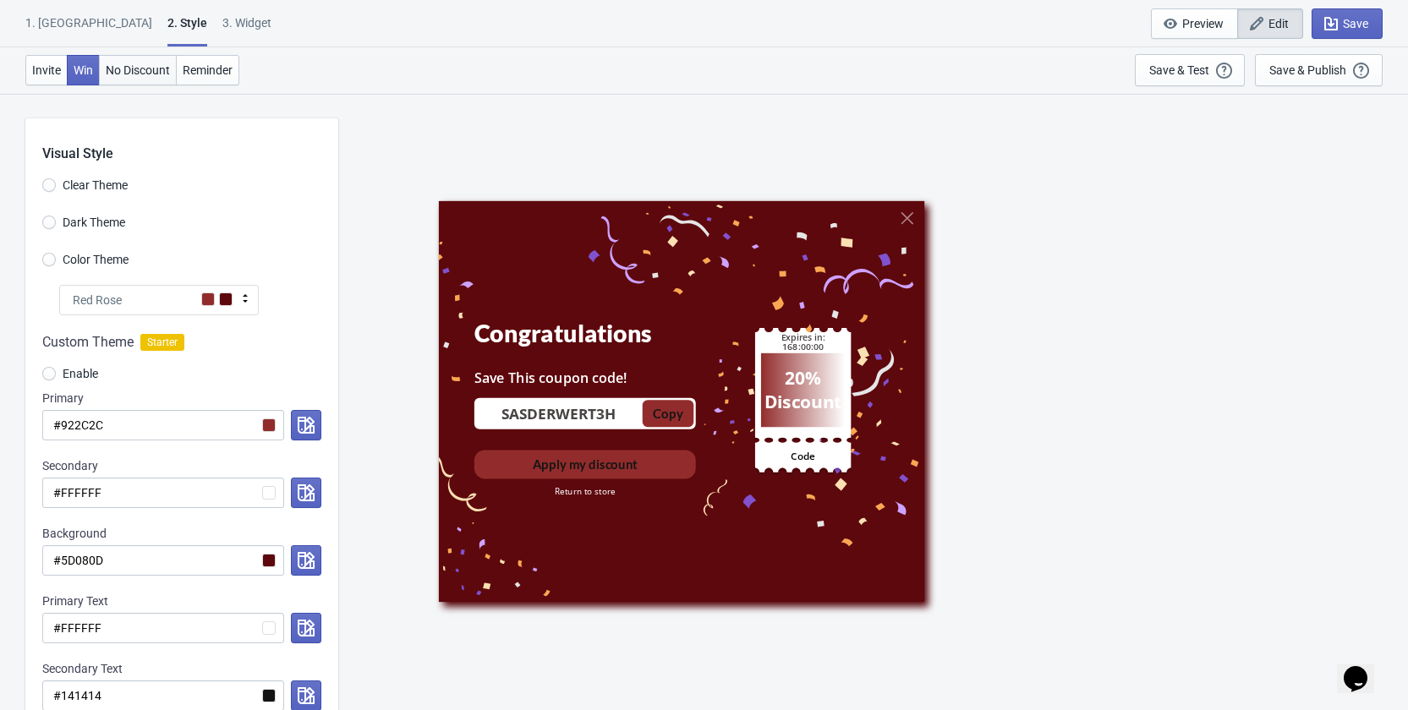
click at [122, 79] on button "No Discount" at bounding box center [138, 70] width 78 height 30
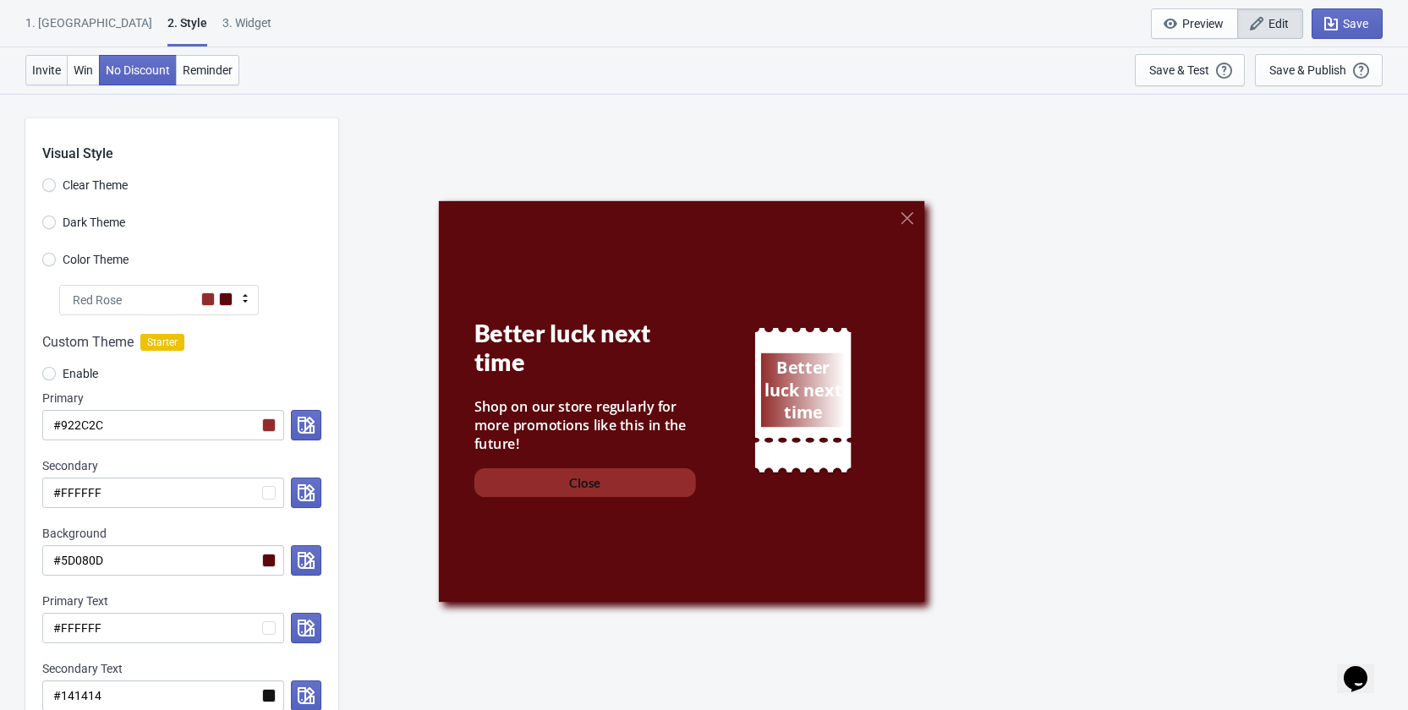
click at [51, 80] on button "Invite" at bounding box center [46, 70] width 42 height 30
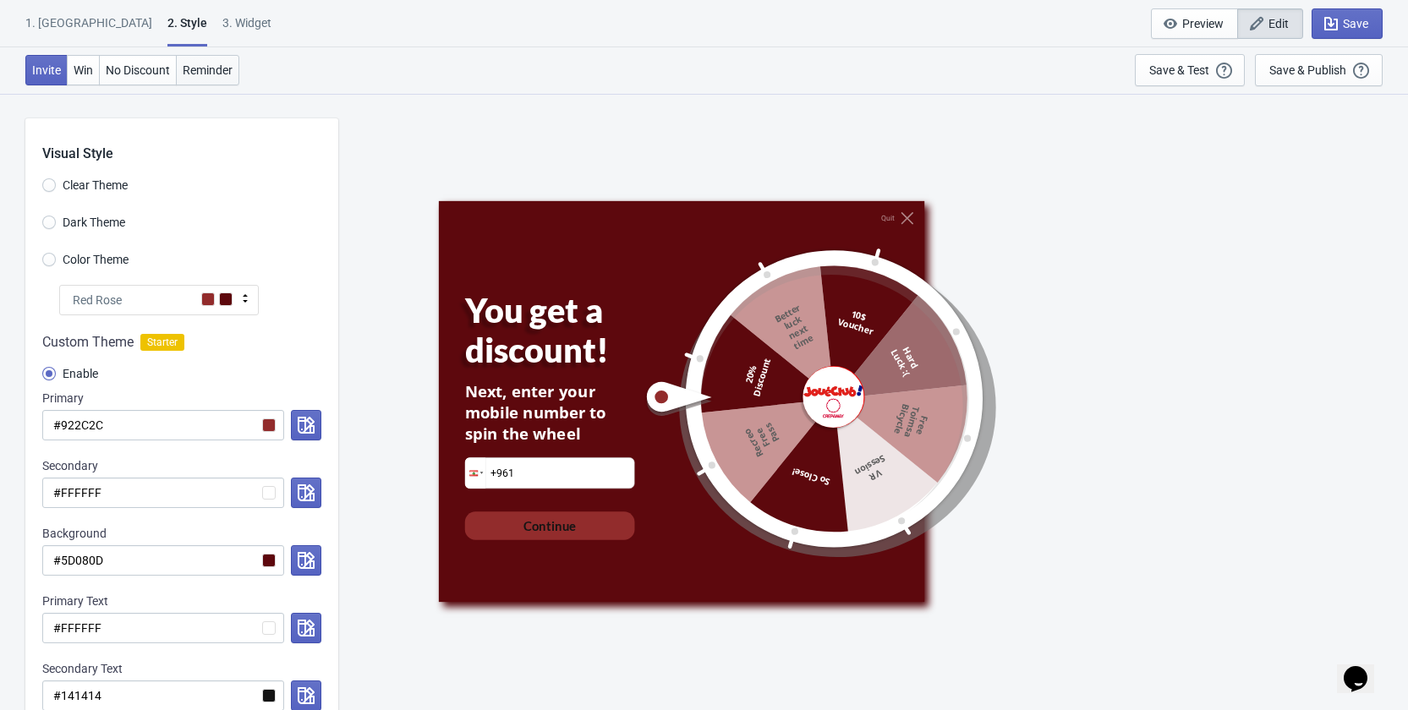
click at [222, 59] on button "Reminder" at bounding box center [207, 70] width 63 height 30
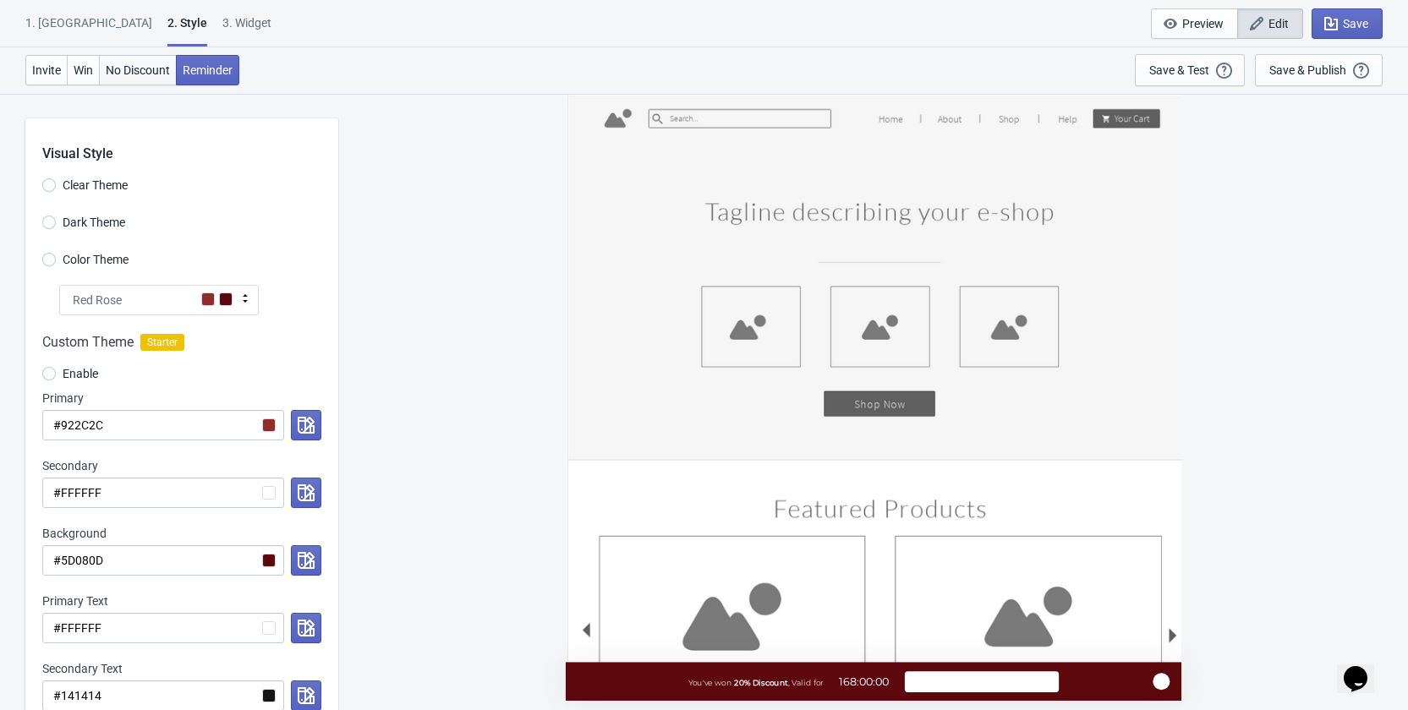
click at [148, 67] on span "No Discount" at bounding box center [138, 70] width 64 height 14
radio input "true"
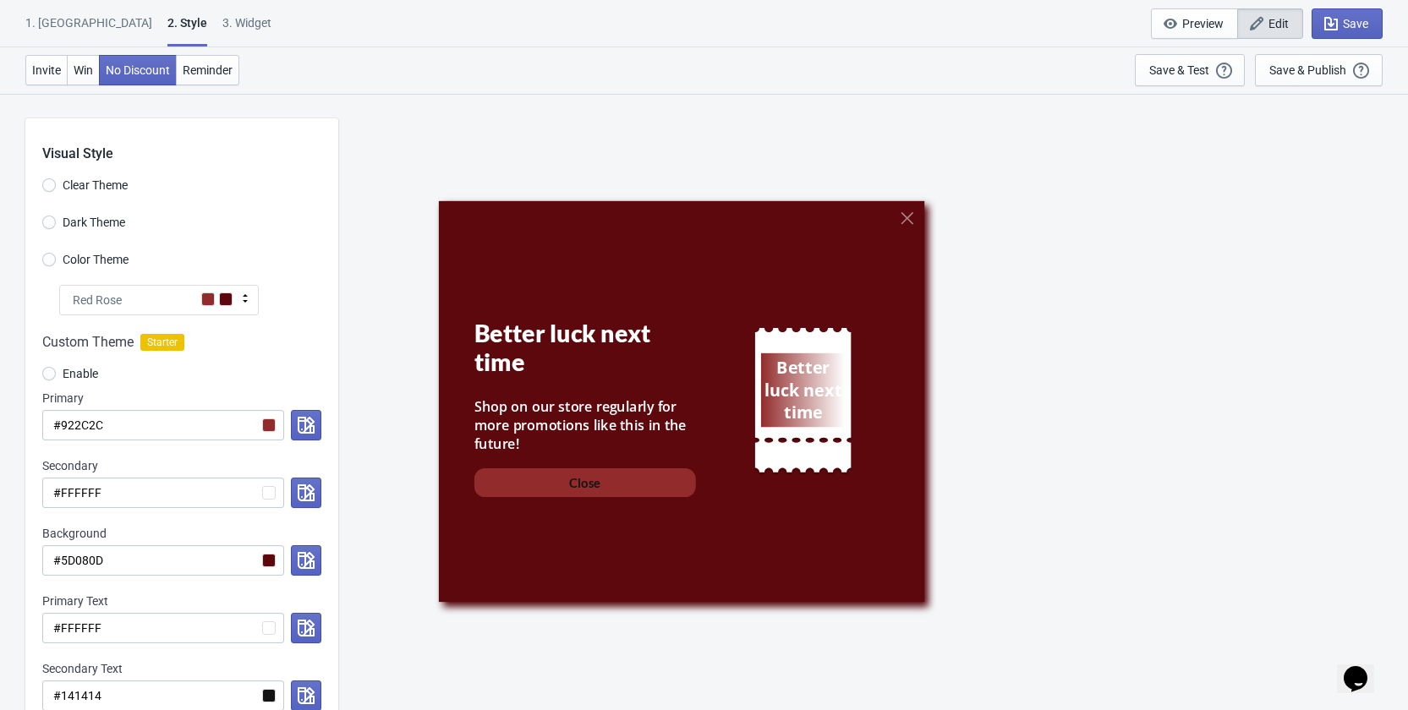
click at [518, 421] on div "Shop on our store regularly for more promotions like this in the future!" at bounding box center [585, 425] width 222 height 56
click at [520, 358] on div "Better luck next time" at bounding box center [585, 348] width 222 height 58
click at [521, 358] on div "Better luck next time" at bounding box center [585, 348] width 222 height 58
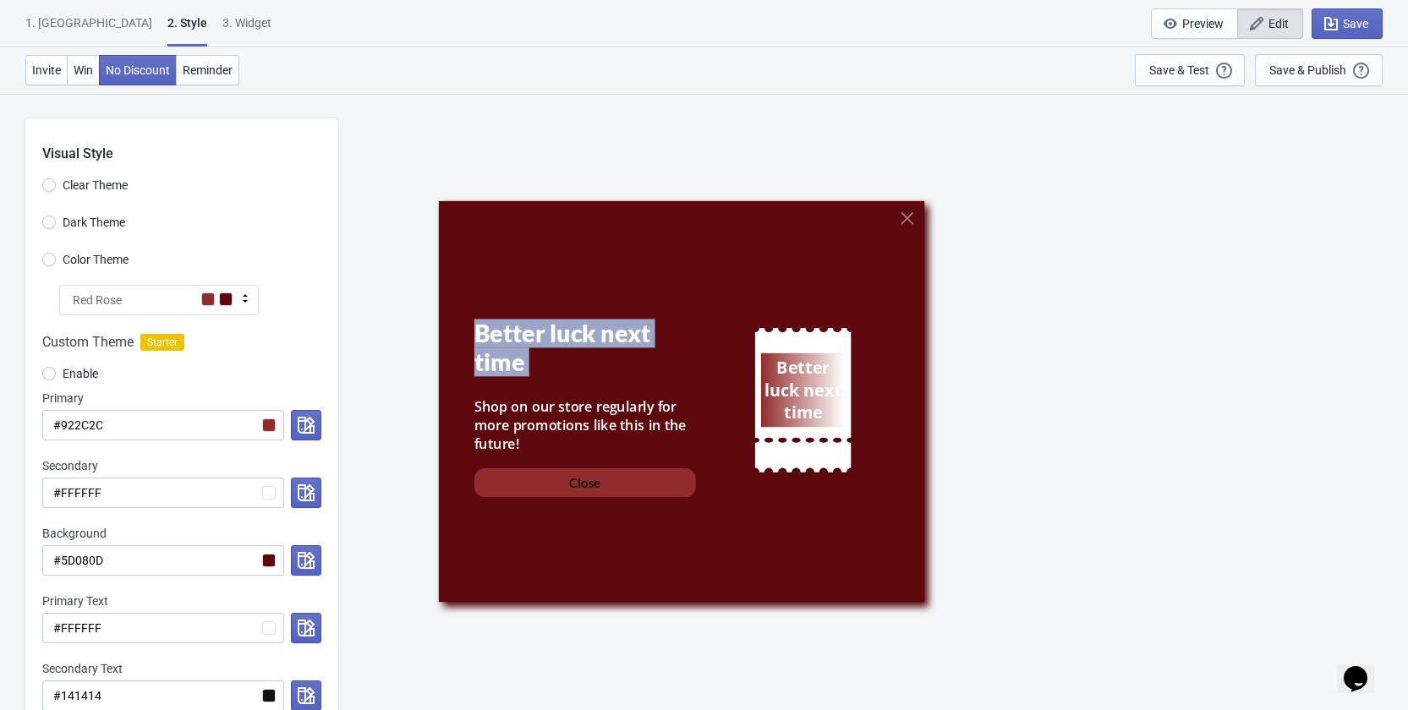
click at [521, 358] on div "Better luck next time" at bounding box center [585, 348] width 222 height 58
click at [222, 19] on div "3. Widget" at bounding box center [246, 29] width 49 height 30
select select "specificURL"
select select "period"
select select "1"
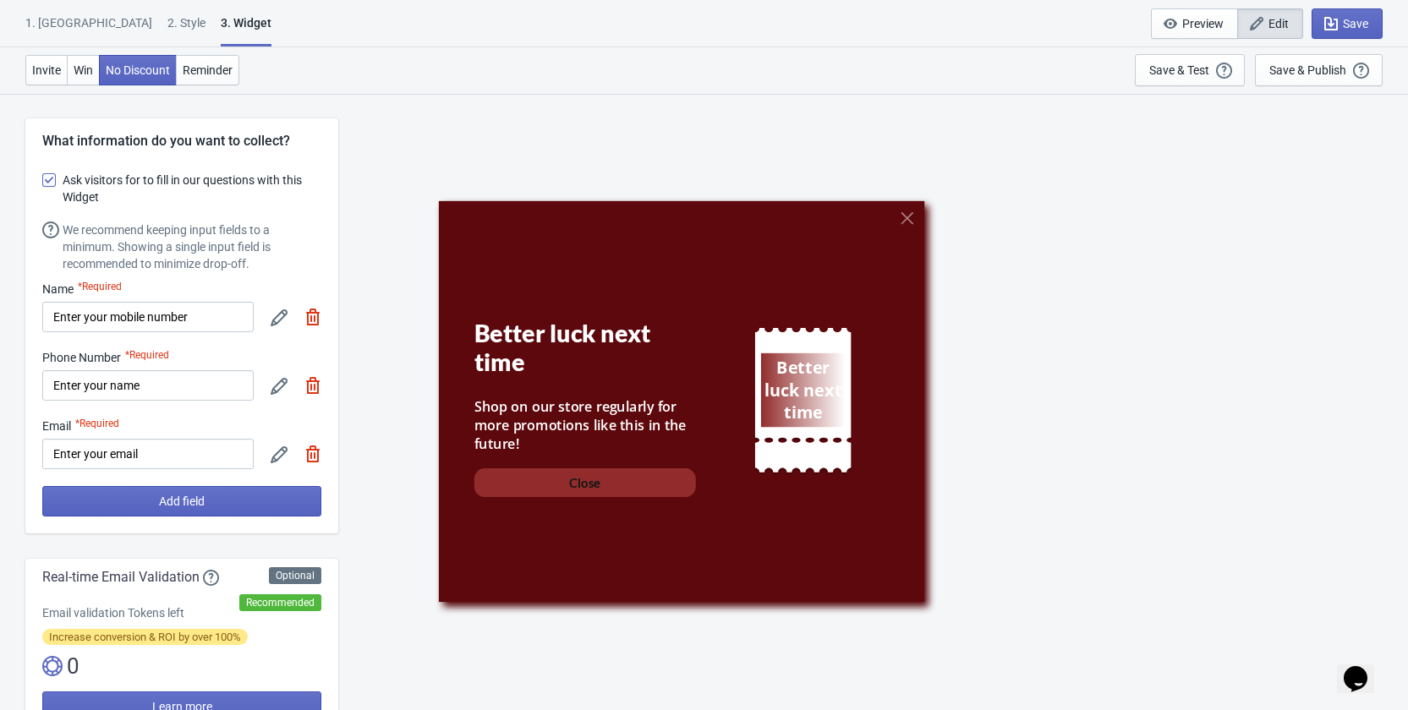
click at [69, 24] on div "1. Coupon" at bounding box center [88, 29] width 127 height 30
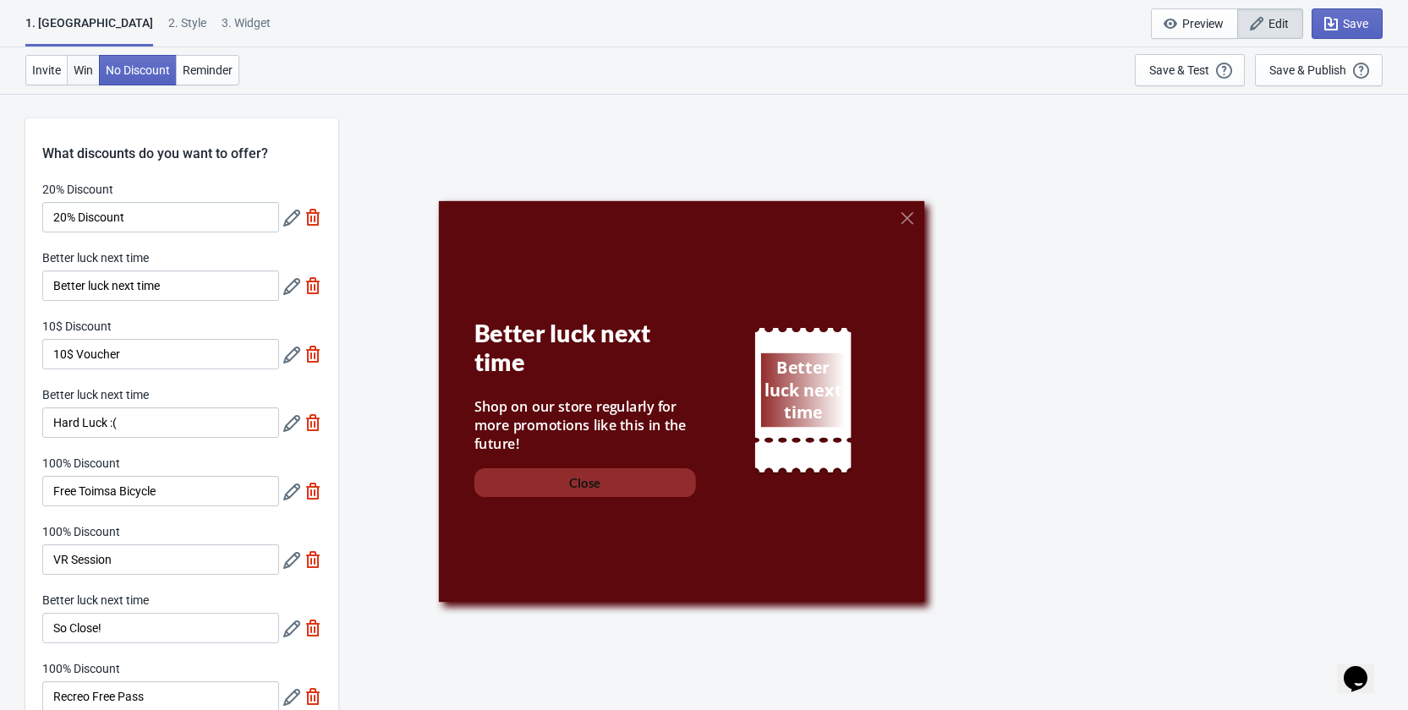
click at [85, 64] on span "Win" at bounding box center [83, 70] width 19 height 14
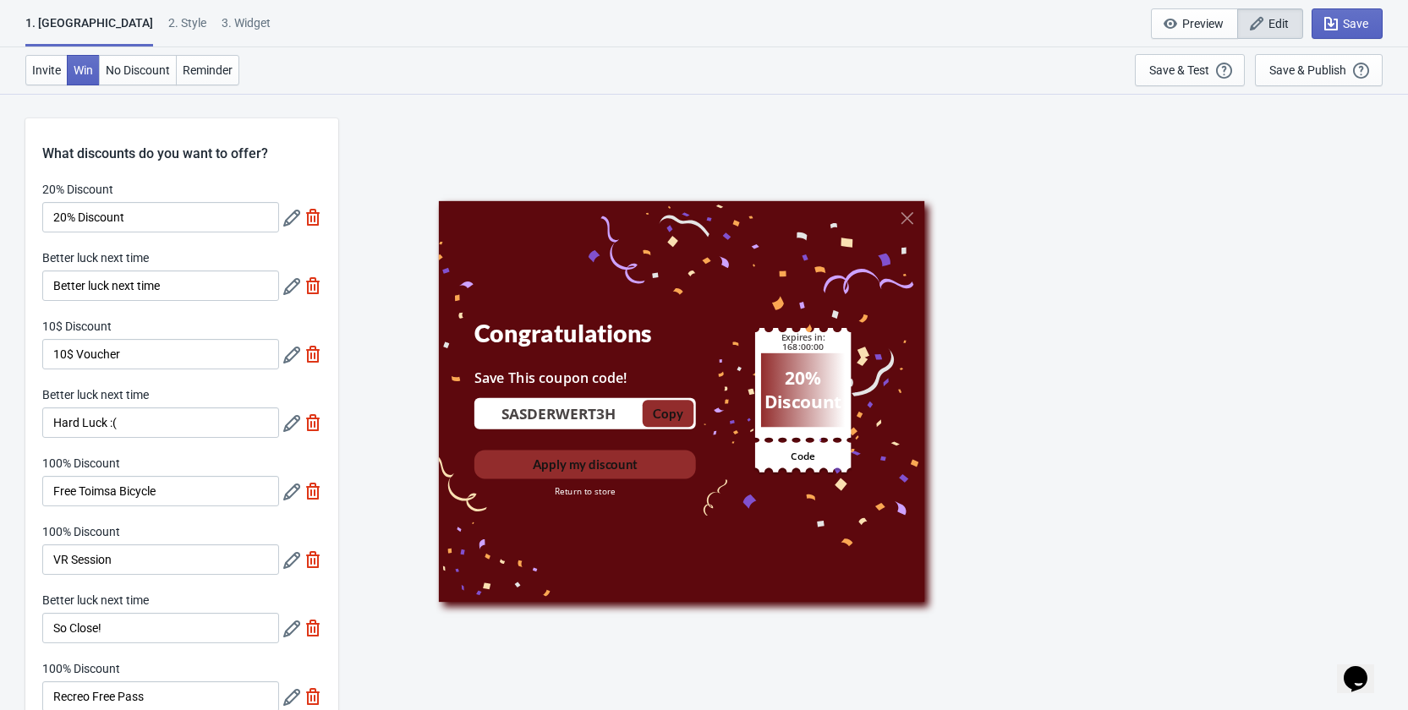
click at [551, 375] on div "Save This coupon code!" at bounding box center [585, 378] width 222 height 19
click at [601, 490] on div "Return to store" at bounding box center [585, 491] width 222 height 13
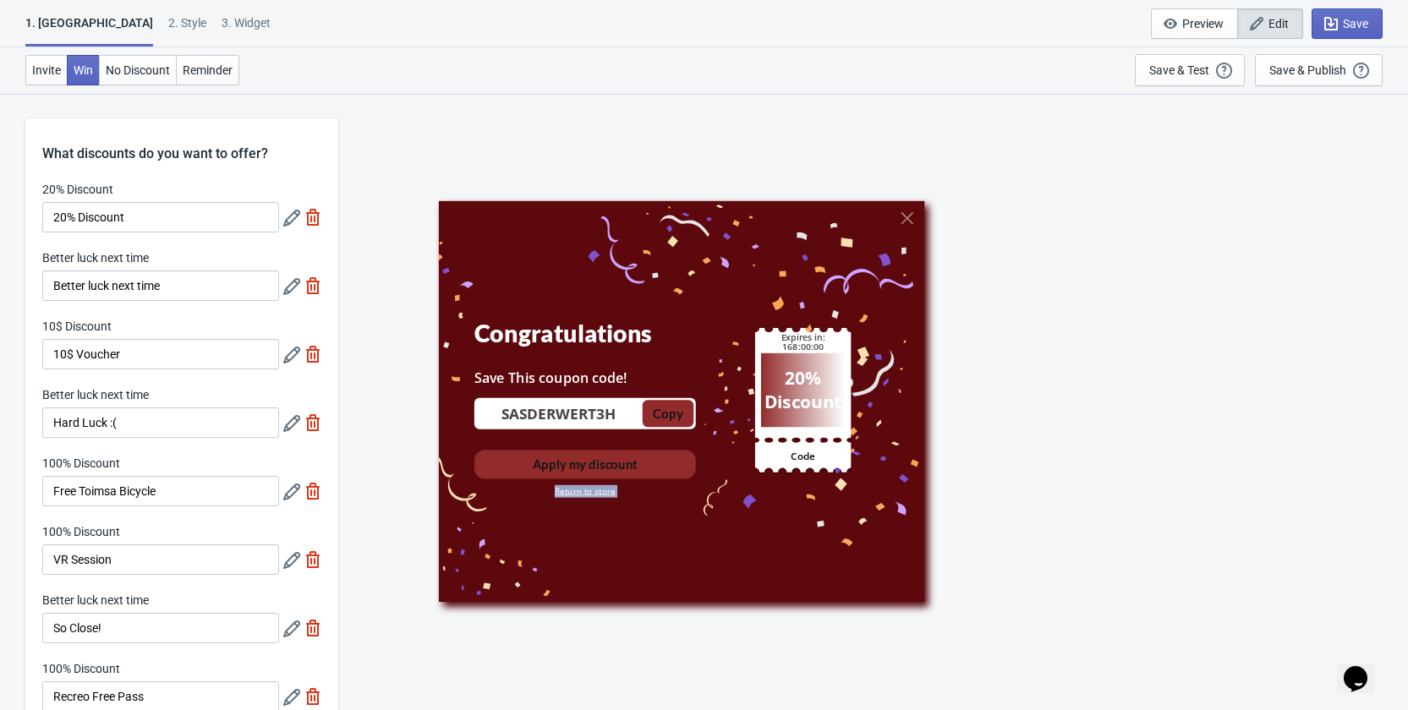
click at [601, 490] on div "Return to store" at bounding box center [585, 491] width 222 height 13
click at [168, 19] on div "2 . Style" at bounding box center [187, 29] width 38 height 30
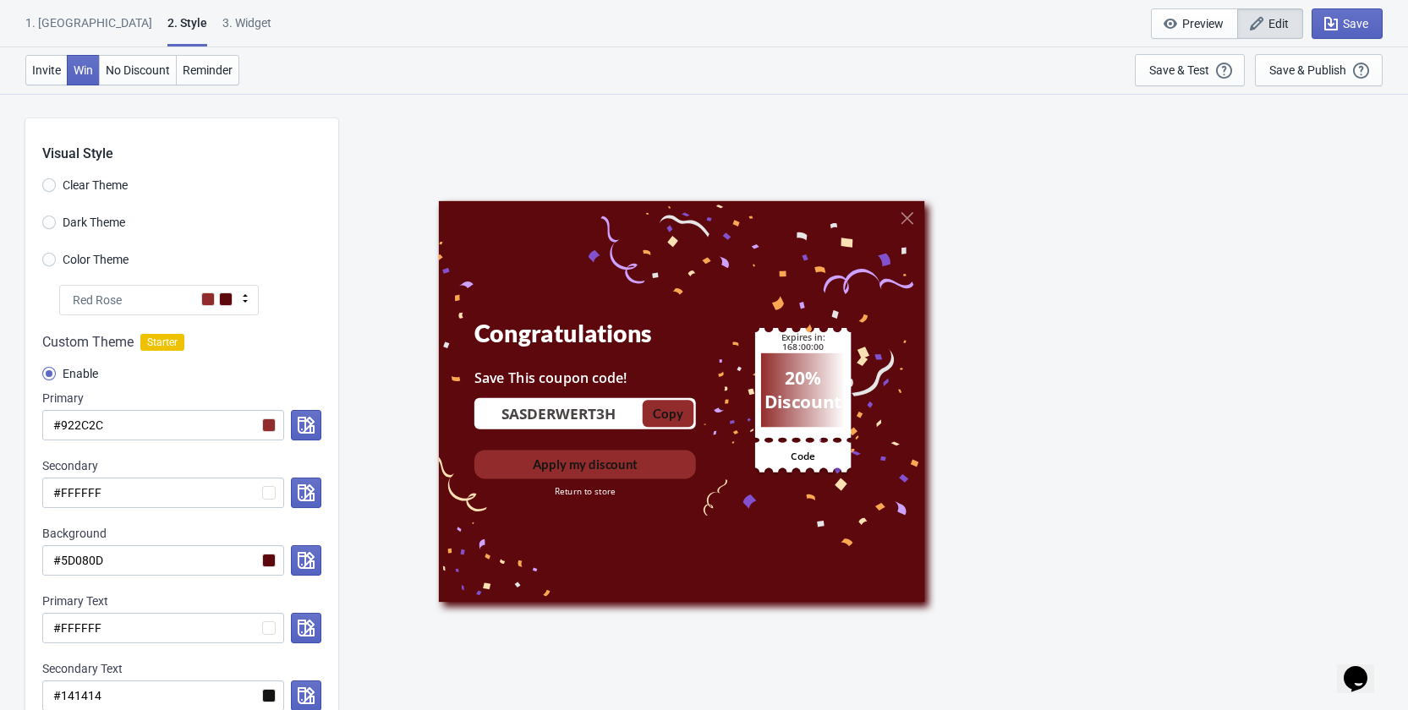
scroll to position [85, 0]
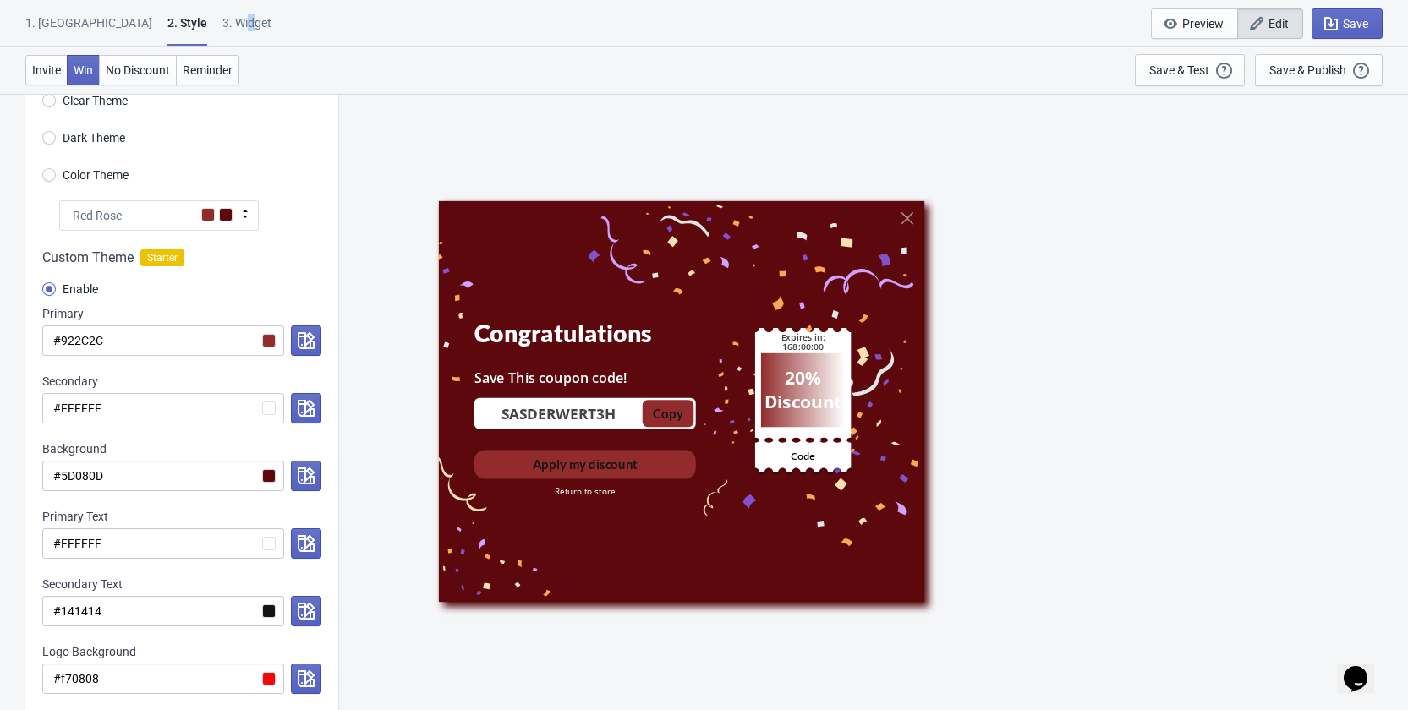
click at [222, 26] on div "3. Widget" at bounding box center [246, 29] width 49 height 30
select select "specificURL"
select select "period"
select select "1"
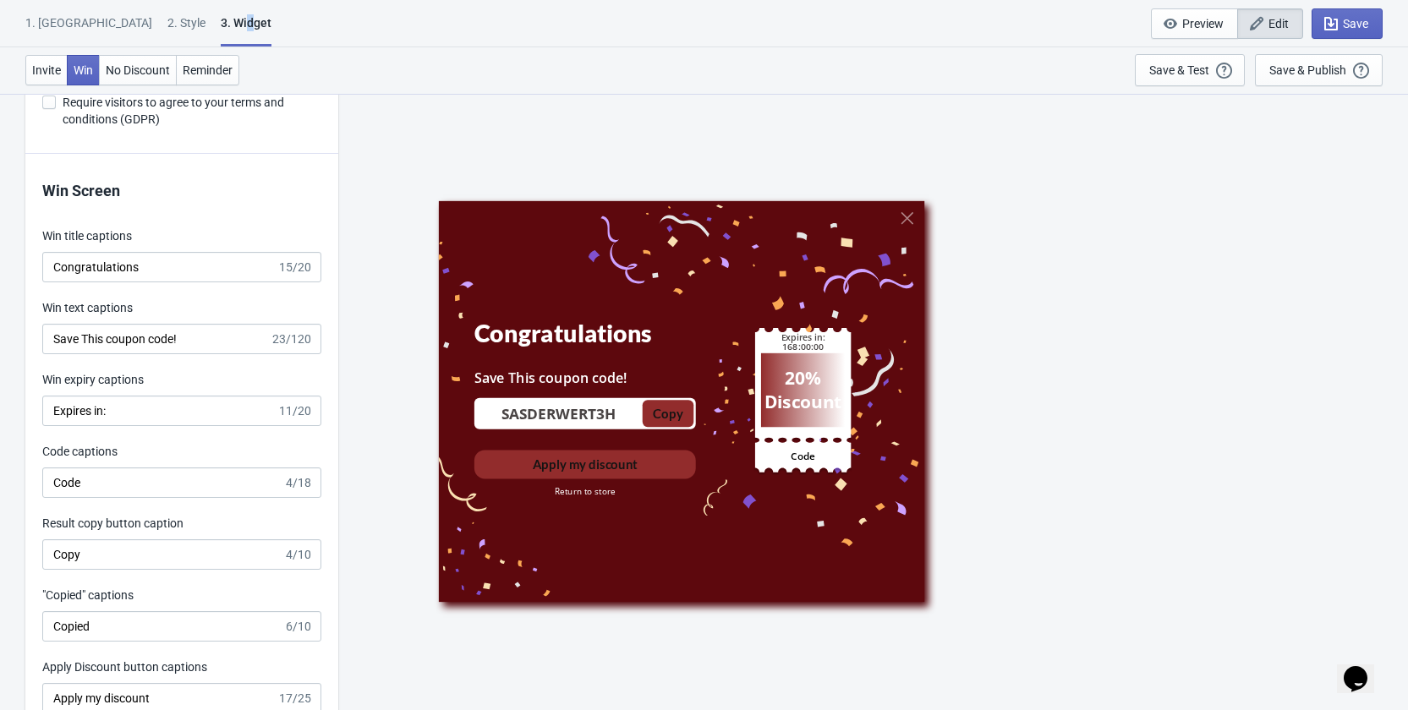
scroll to position [3721, 0]
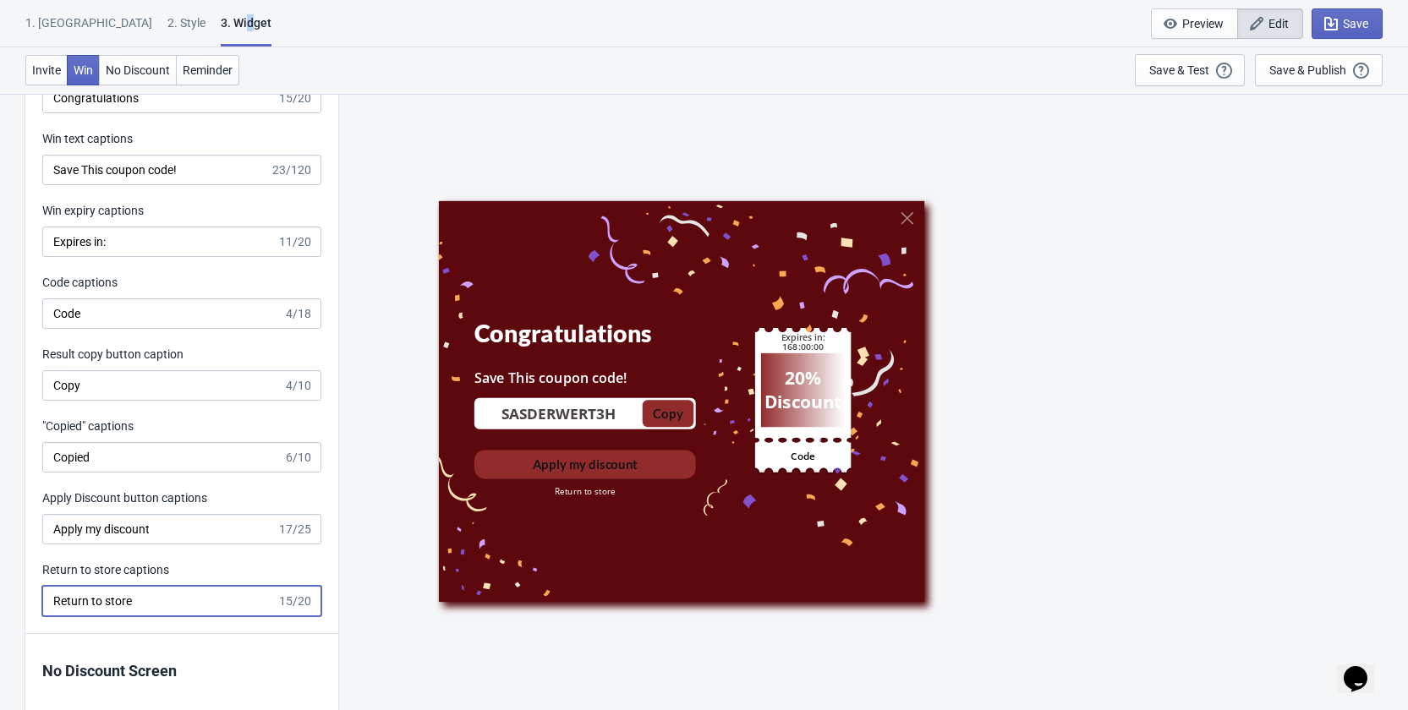
click at [107, 617] on input "Return to store" at bounding box center [159, 601] width 234 height 30
click at [58, 607] on input "for info:" at bounding box center [159, 601] width 234 height 30
click at [157, 617] on input "For info:" at bounding box center [159, 601] width 234 height 30
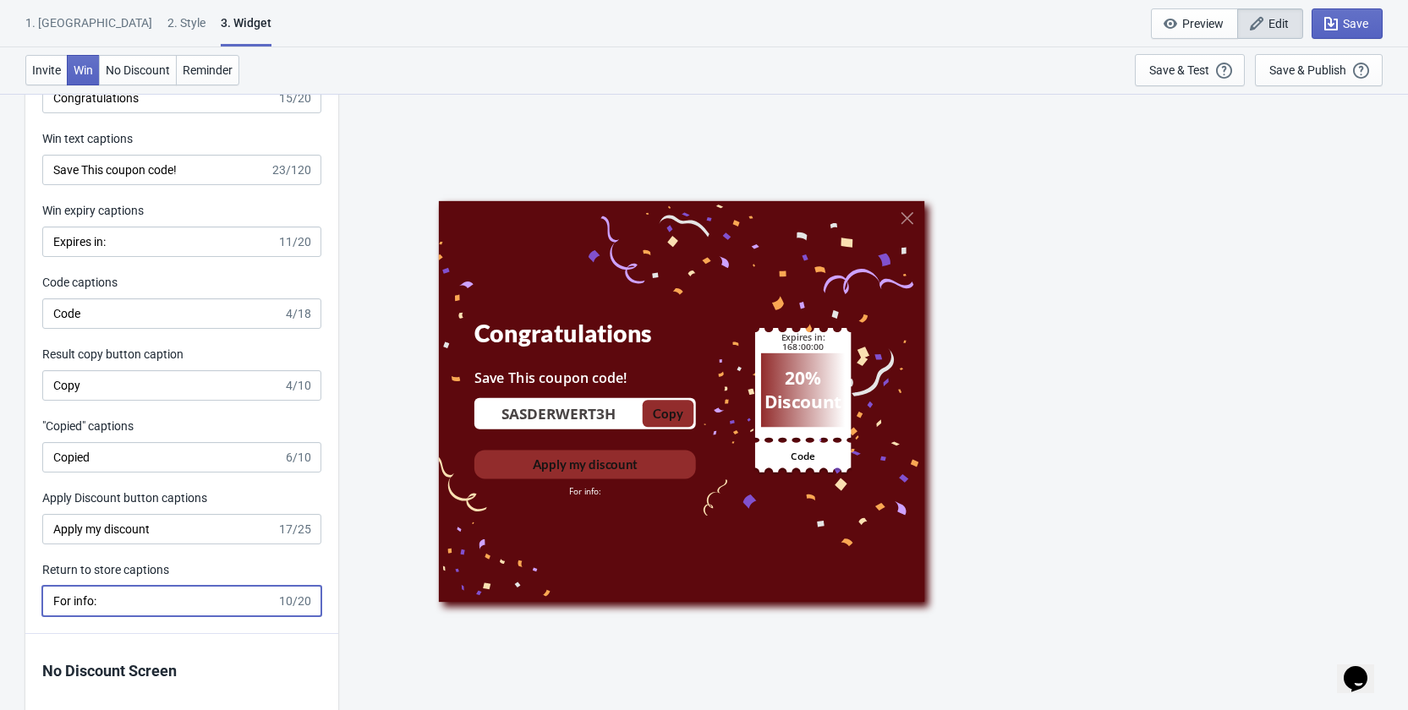
scroll to position [4313, 0]
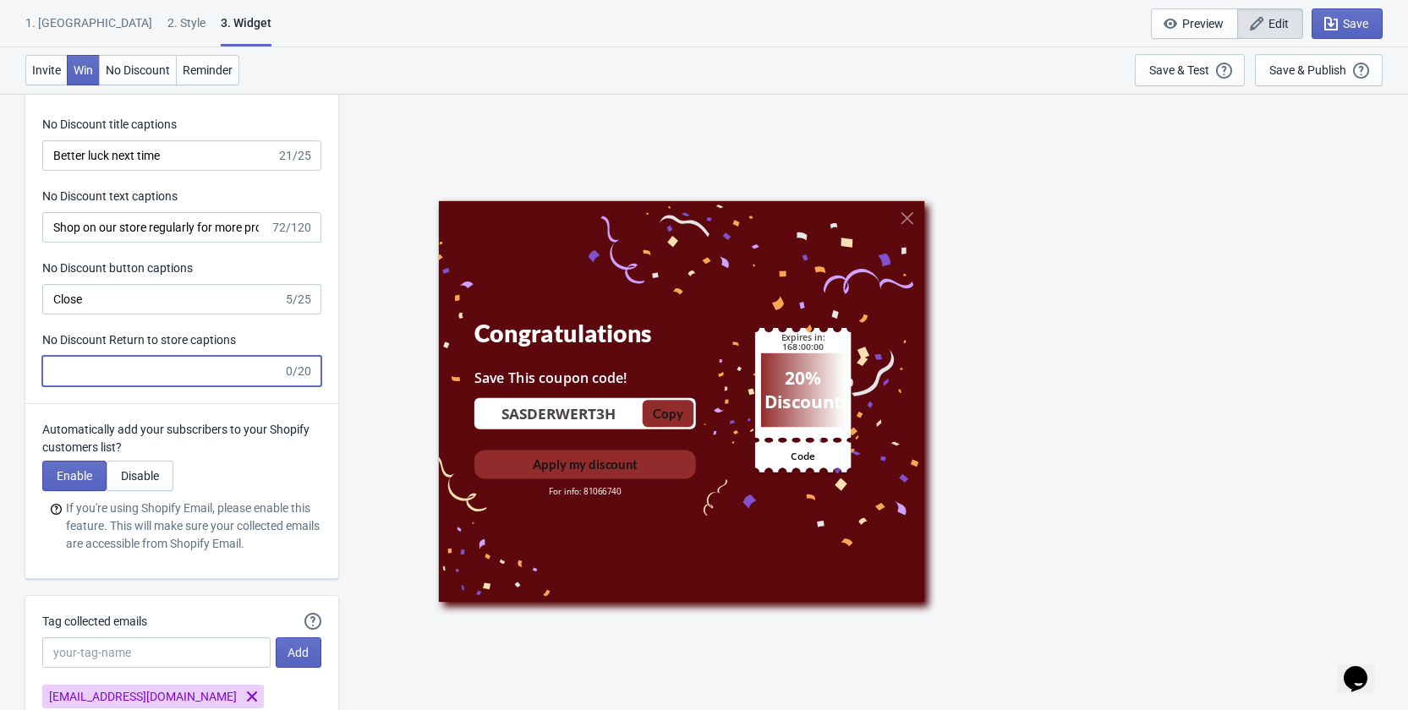
click at [200, 386] on input "No Discount Return to store captions" at bounding box center [162, 371] width 241 height 30
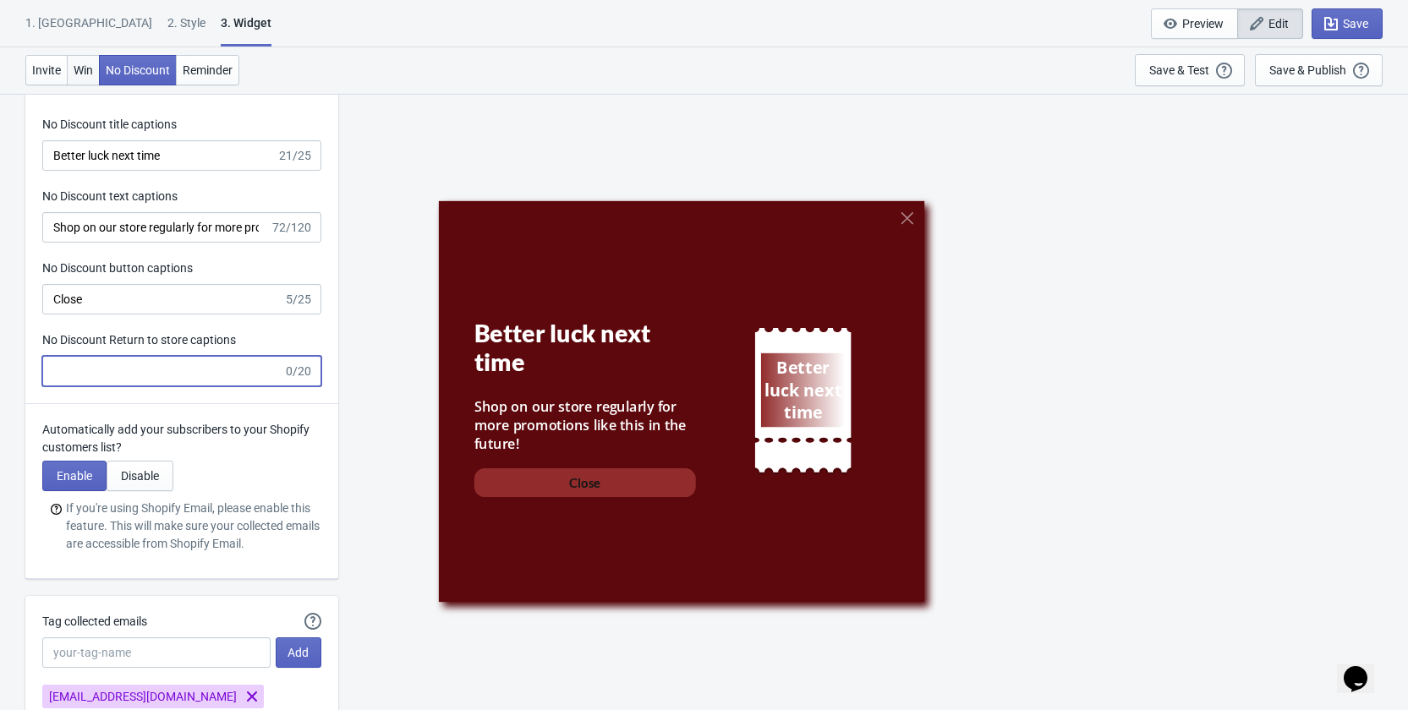
click at [89, 74] on span "Win" at bounding box center [83, 70] width 19 height 14
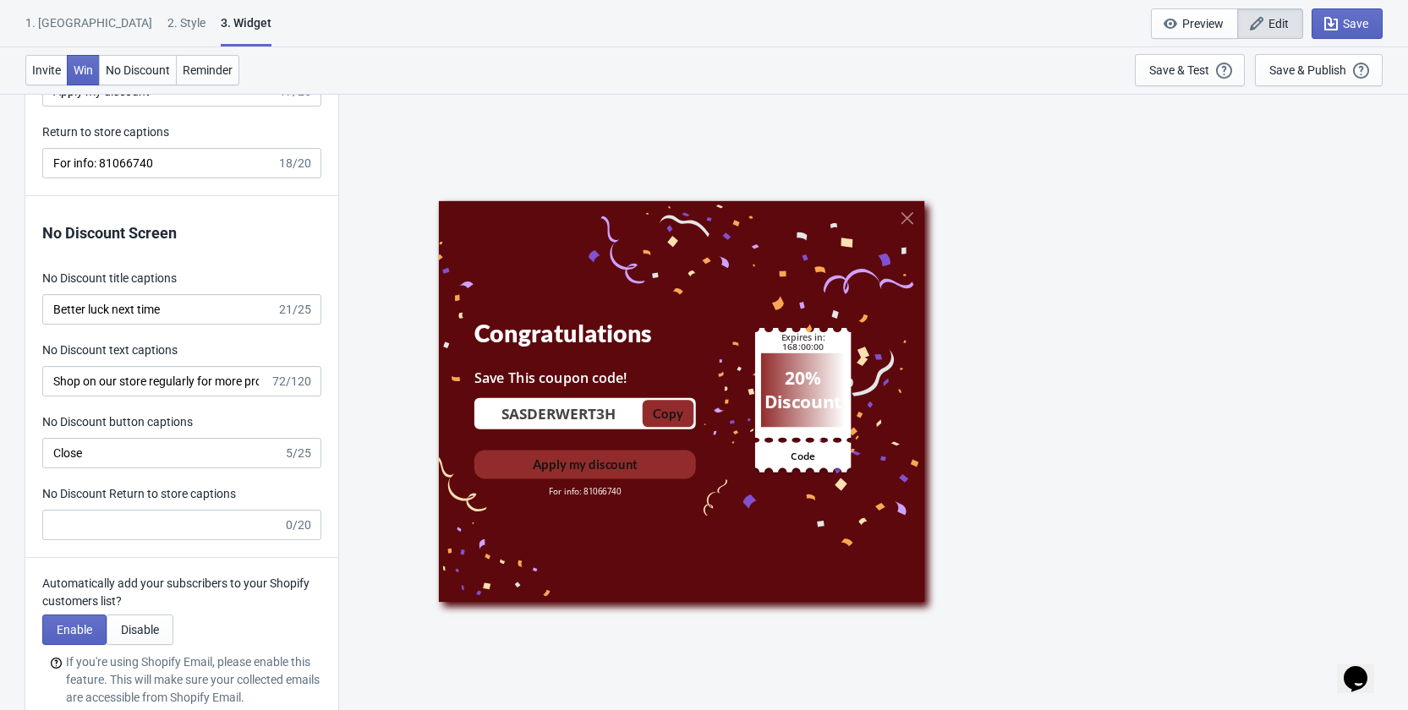
scroll to position [3905, 0]
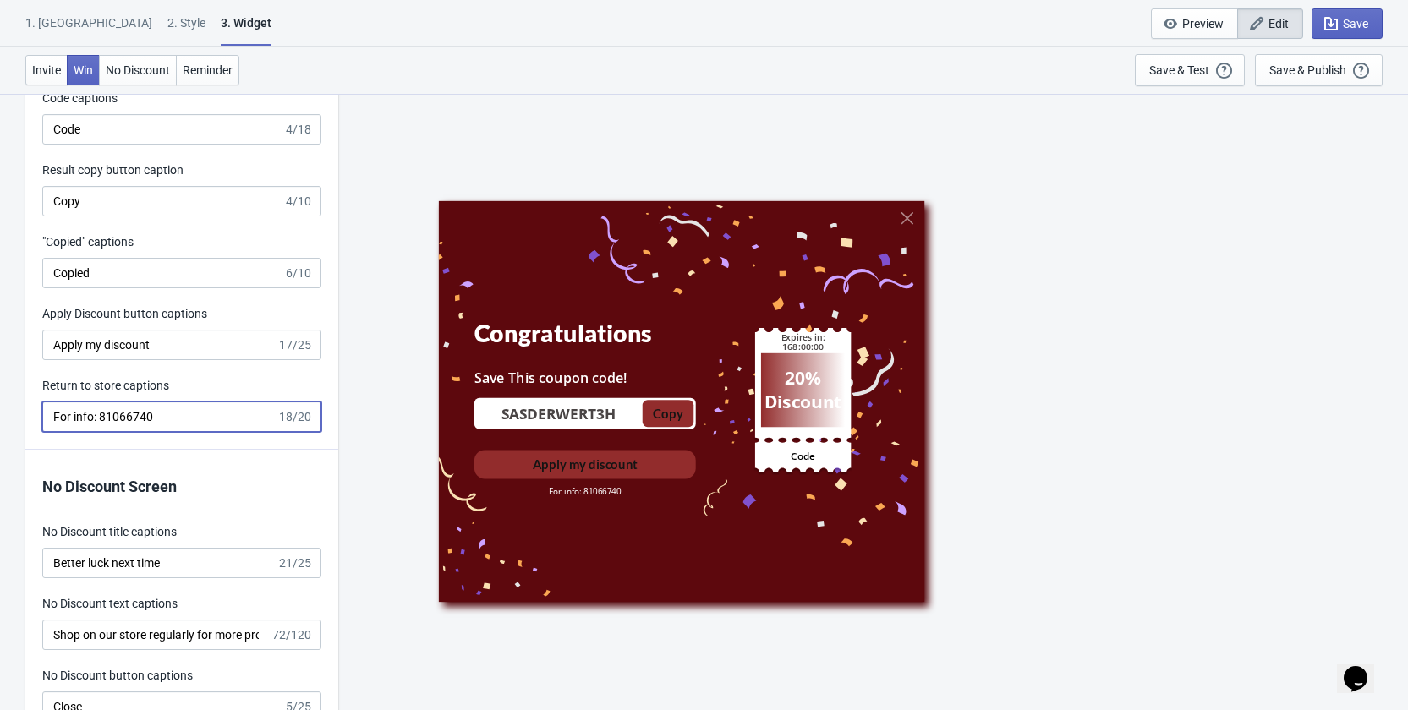
click at [202, 432] on input "For info: 81066740" at bounding box center [159, 417] width 234 height 30
click at [73, 424] on input "For info: 81066740" at bounding box center [159, 417] width 234 height 30
click at [115, 430] on input "For info: 81066740" at bounding box center [159, 417] width 234 height 30
click at [139, 427] on input "For info: 81 066740" at bounding box center [159, 417] width 234 height 30
click at [77, 425] on input "For info: 81 066 740" at bounding box center [159, 417] width 234 height 30
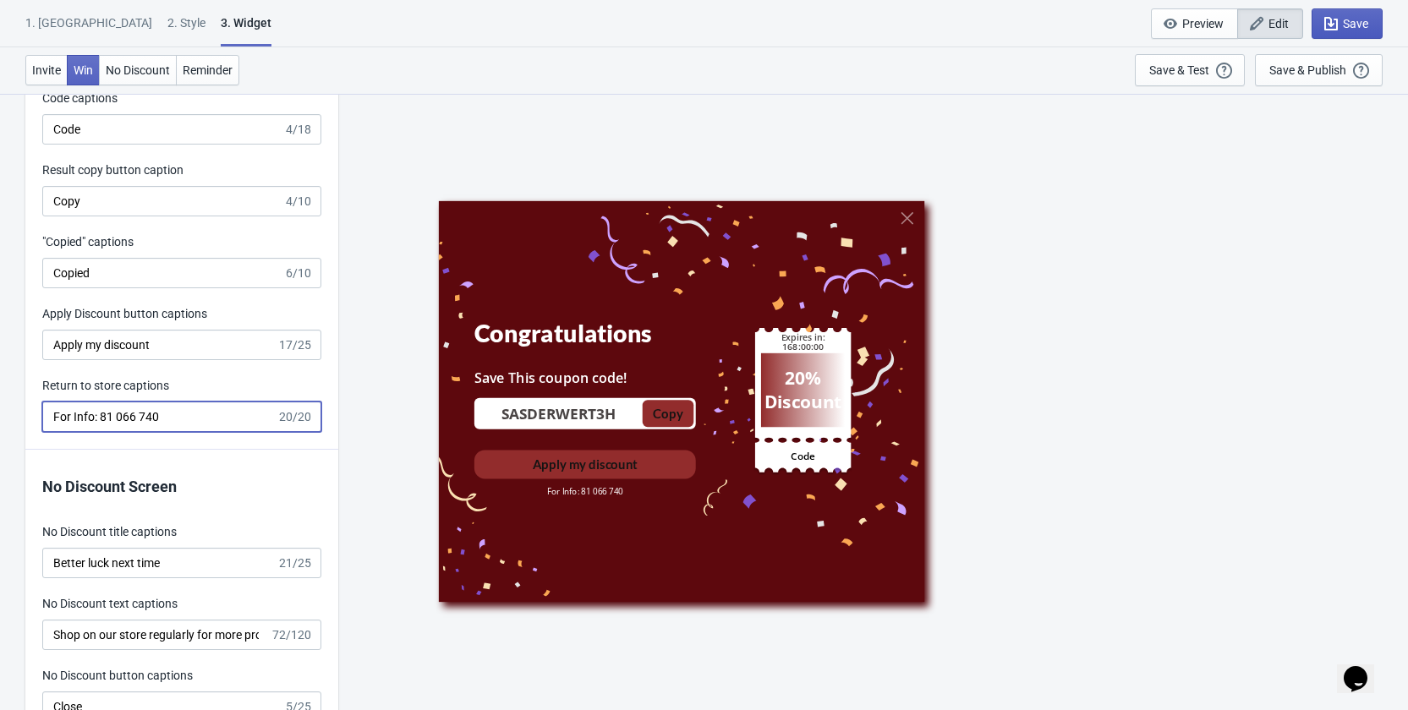
type input "For Info: 81 066 740"
click at [1334, 25] on icon "button" at bounding box center [1331, 23] width 17 height 17
